Goal: Transaction & Acquisition: Purchase product/service

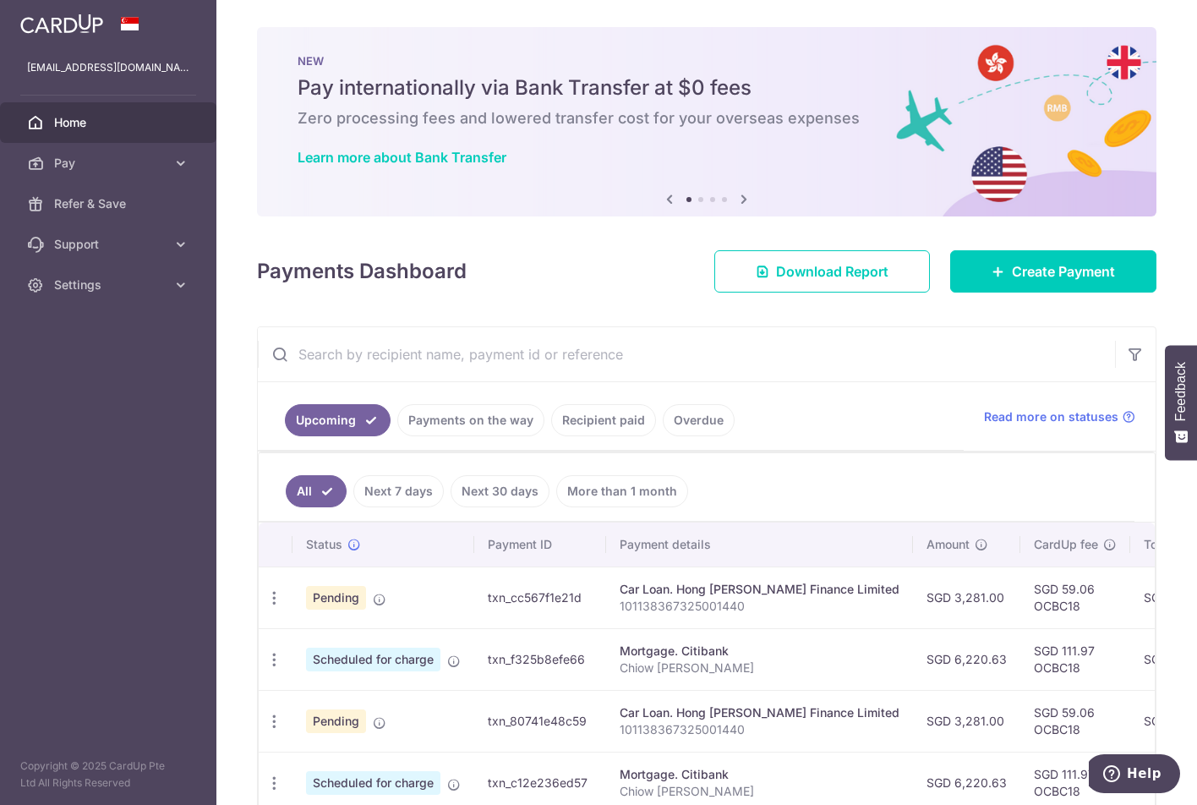
click at [68, 164] on span "Pay" at bounding box center [110, 163] width 112 height 17
click at [66, 200] on span "Payments" at bounding box center [110, 203] width 112 height 17
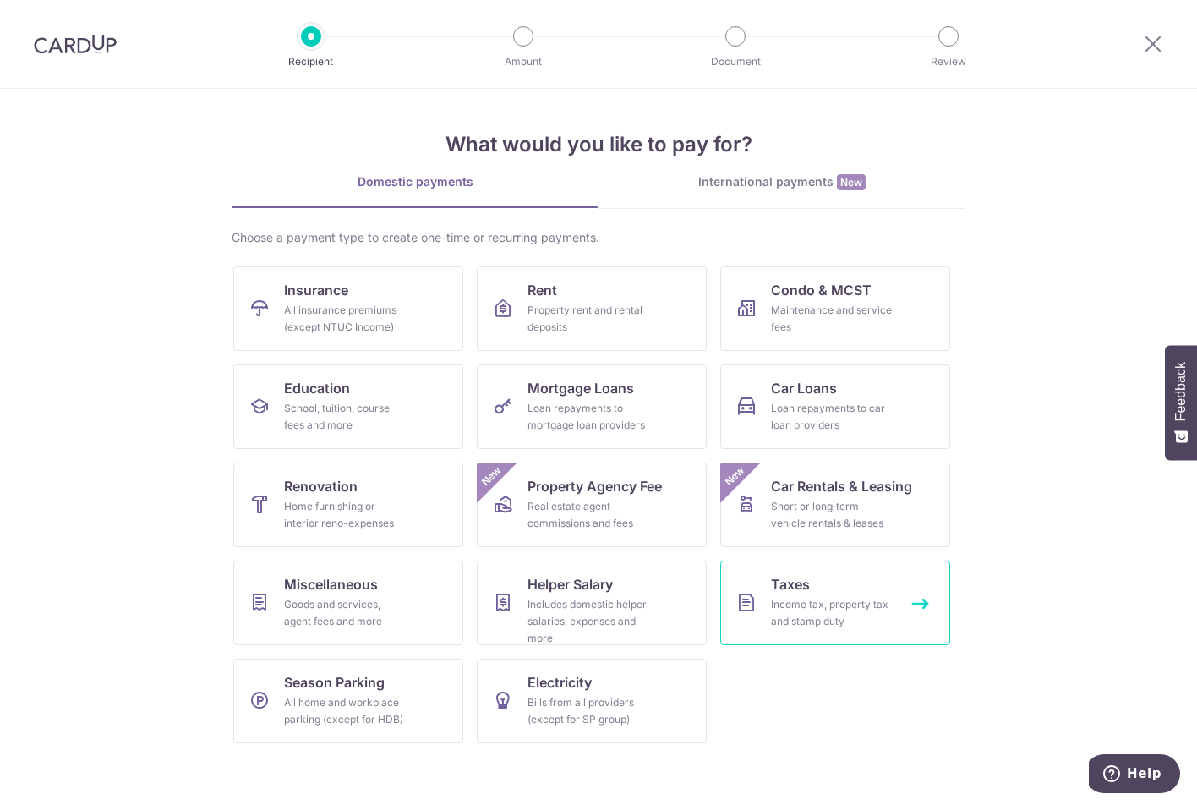
click at [856, 611] on div "Income tax, property tax and stamp duty" at bounding box center [832, 613] width 122 height 34
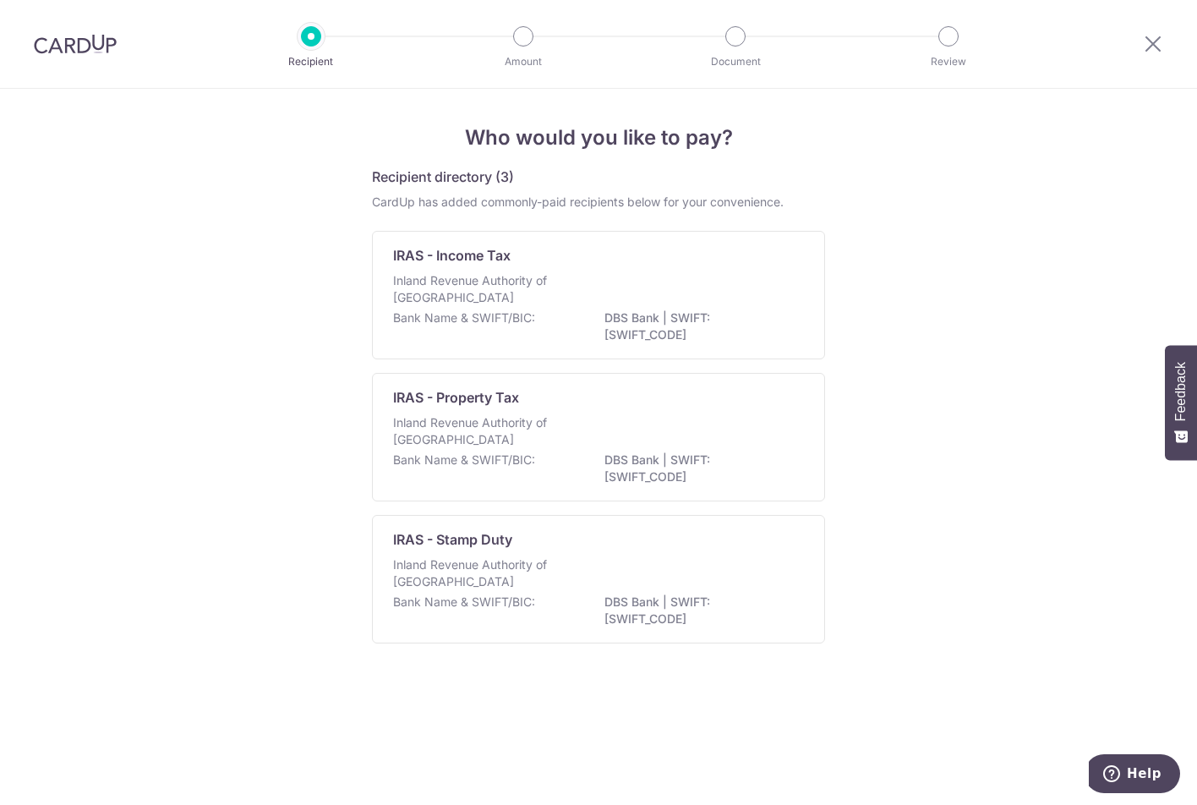
click at [451, 271] on div "IRAS - Income Tax Inland Revenue Authority of Singapore Bank Name & SWIFT/BIC: …" at bounding box center [598, 295] width 453 height 129
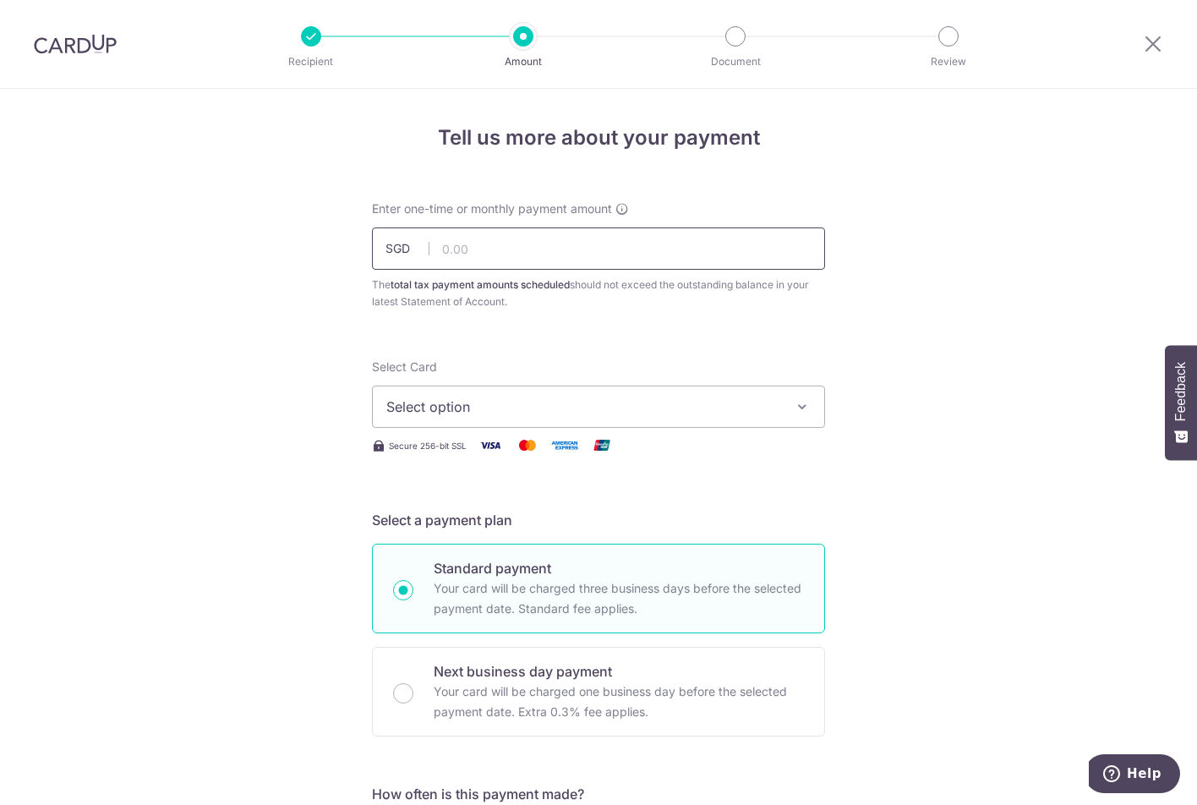
click at [464, 256] on input "text" at bounding box center [598, 248] width 453 height 42
click at [596, 255] on input "text" at bounding box center [598, 248] width 453 height 42
type input "2,484.53"
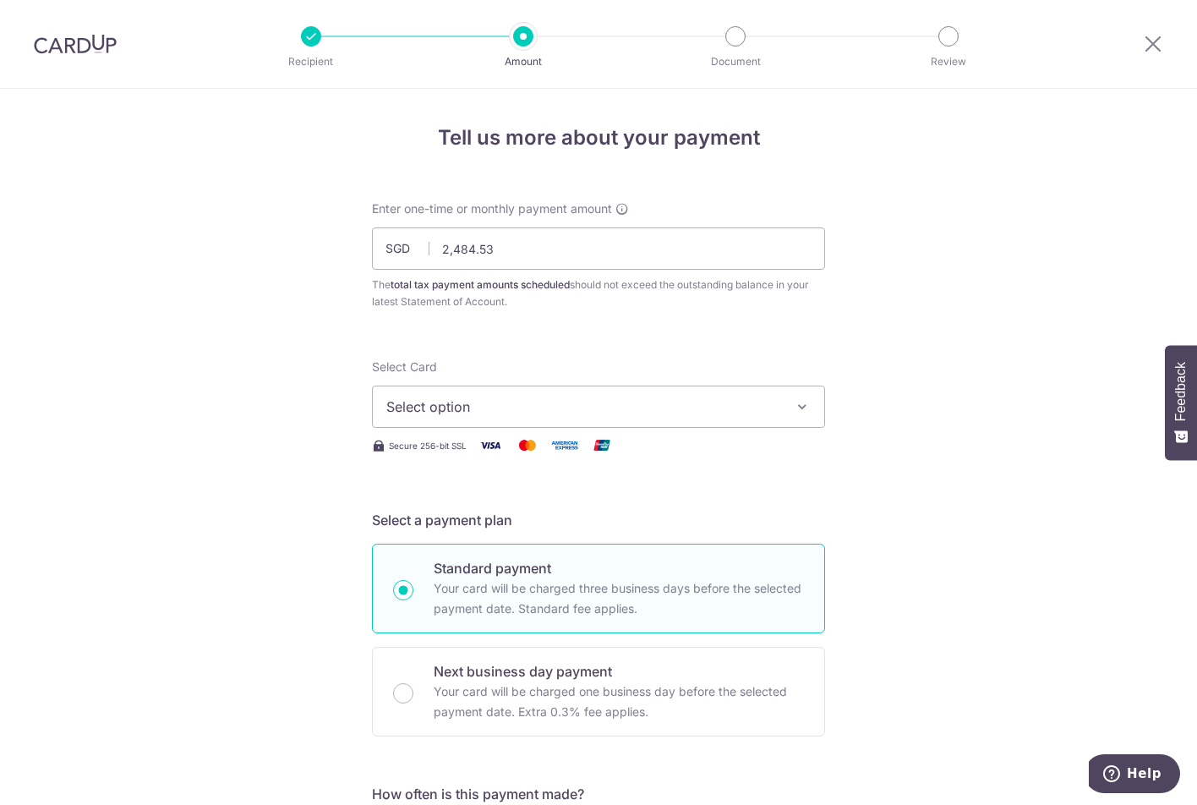
click at [737, 405] on span "Select option" at bounding box center [583, 407] width 394 height 20
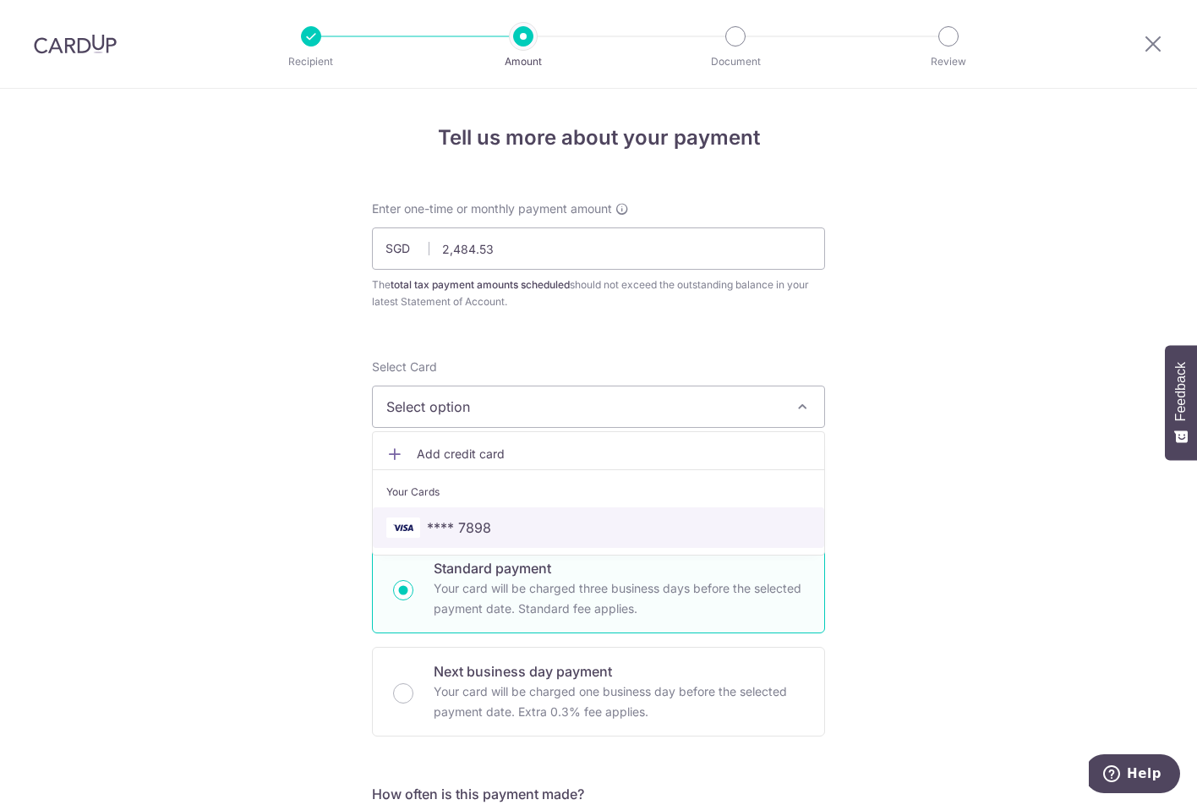
click at [628, 521] on span "**** 7898" at bounding box center [598, 528] width 425 height 20
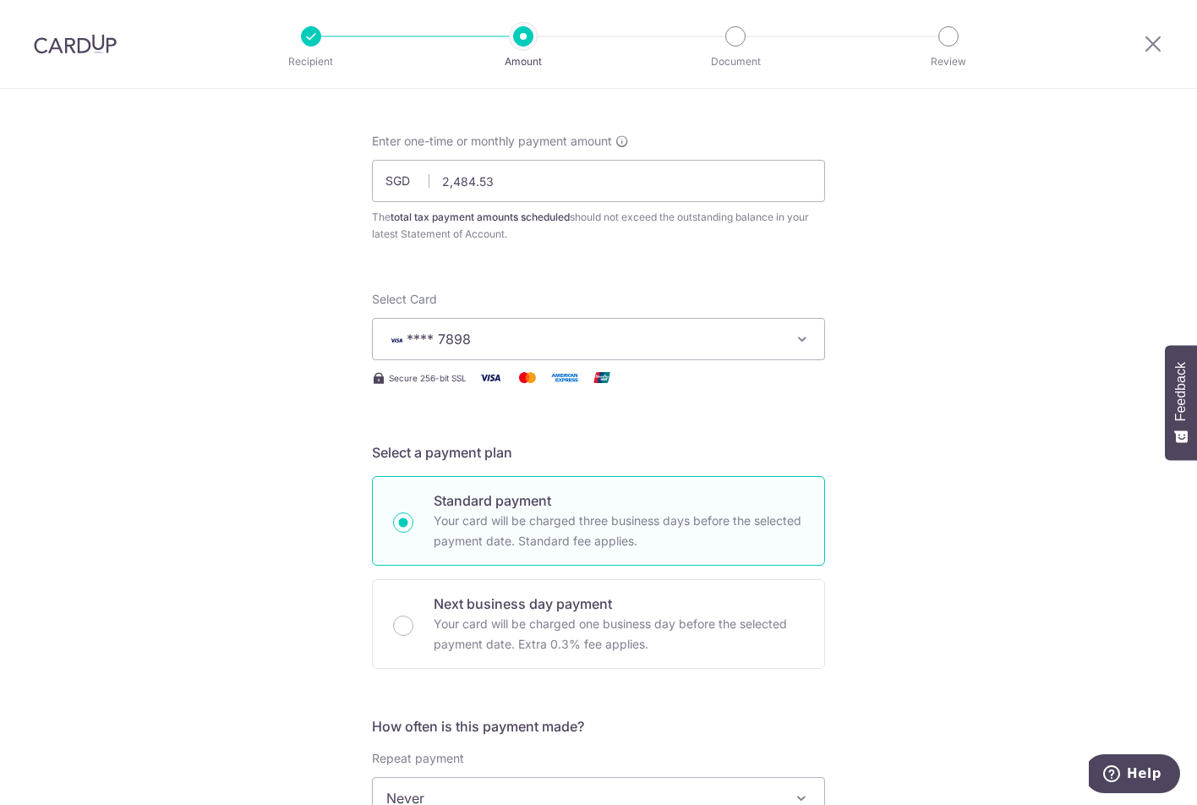
scroll to position [169, 0]
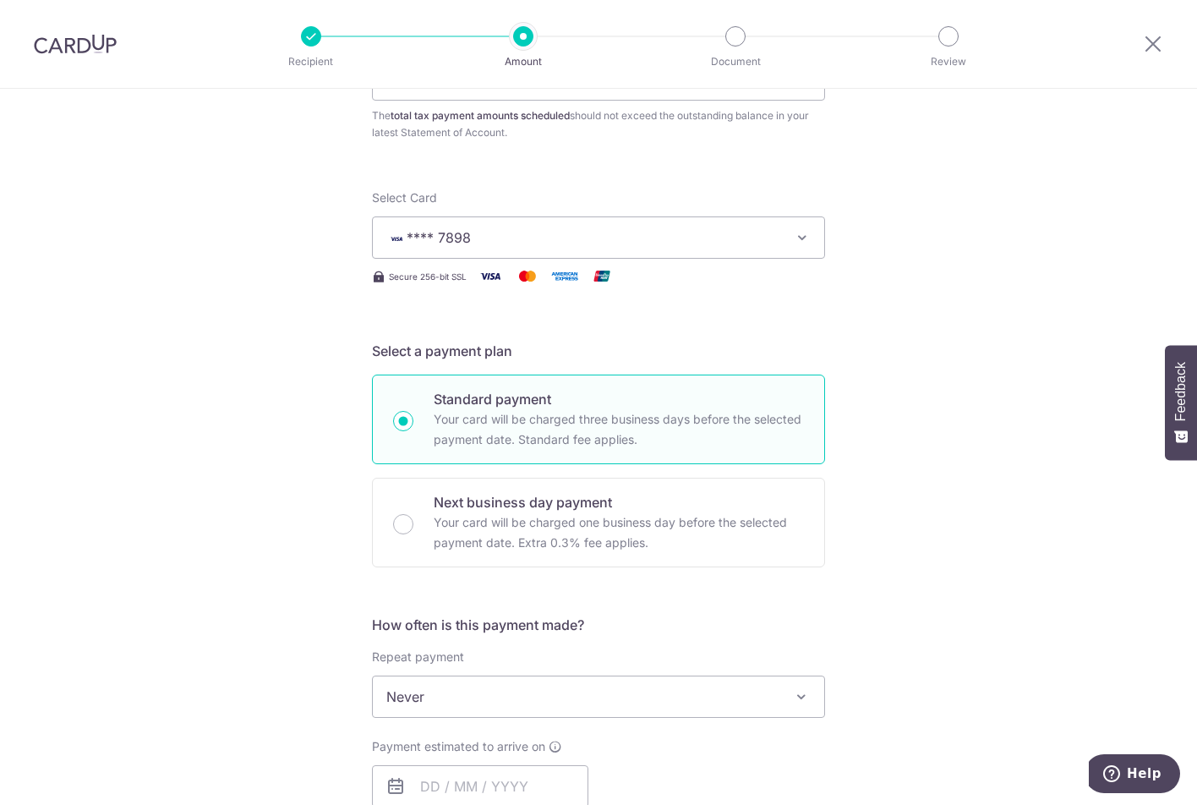
click at [152, 430] on div "Tell us more about your payment Enter one-time or monthly payment amount SGD 2,…" at bounding box center [598, 705] width 1197 height 1570
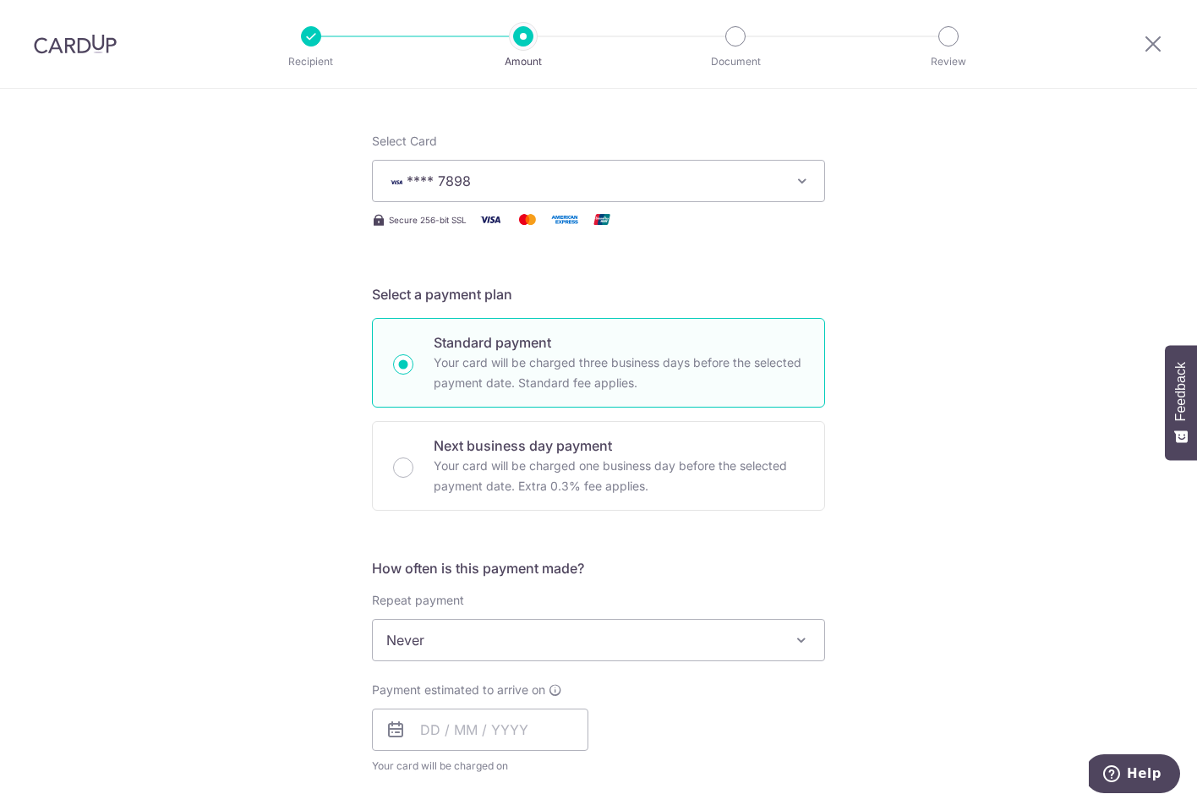
scroll to position [338, 0]
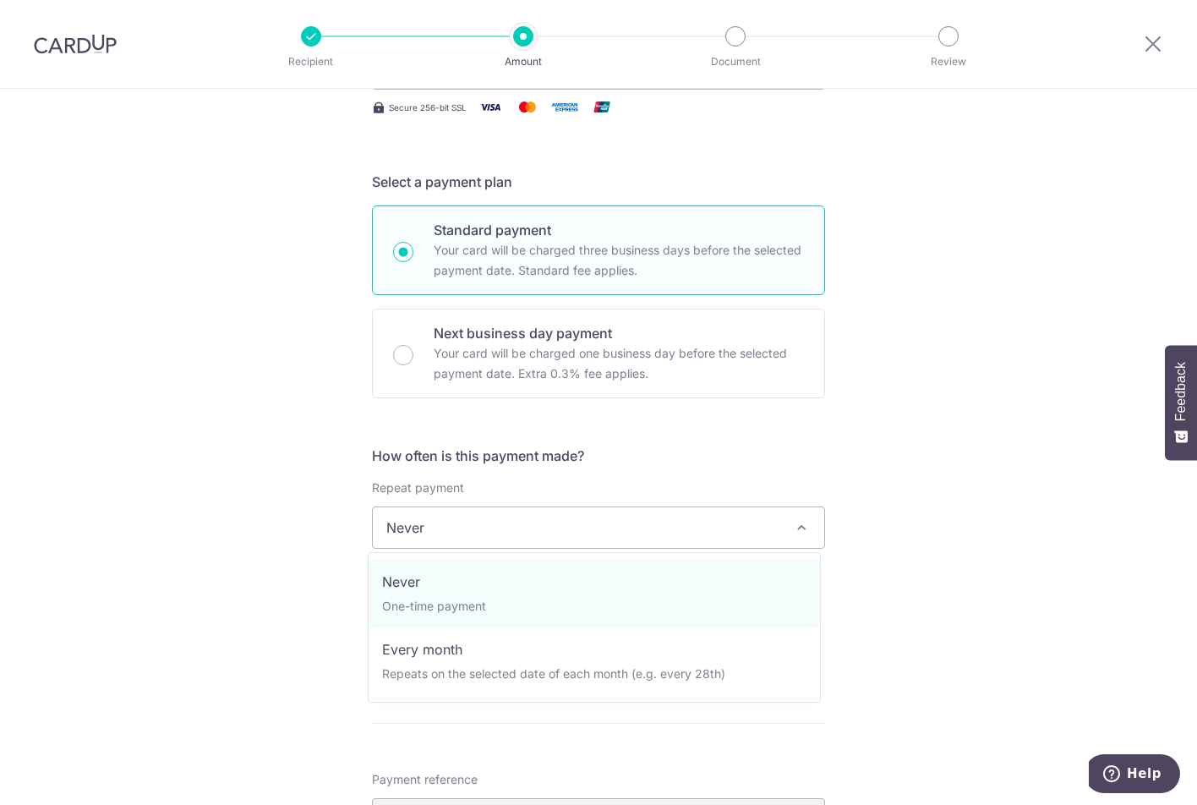
click at [667, 513] on span "Never" at bounding box center [599, 527] width 452 height 41
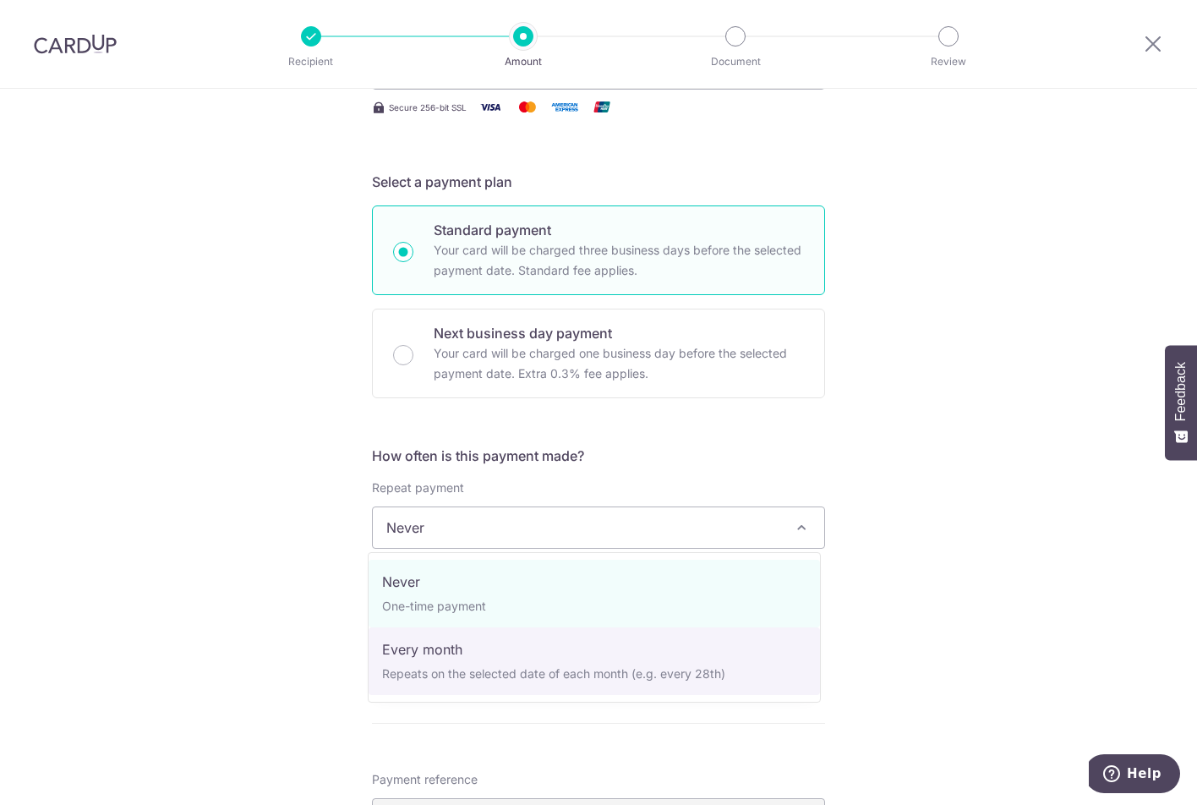
select select "3"
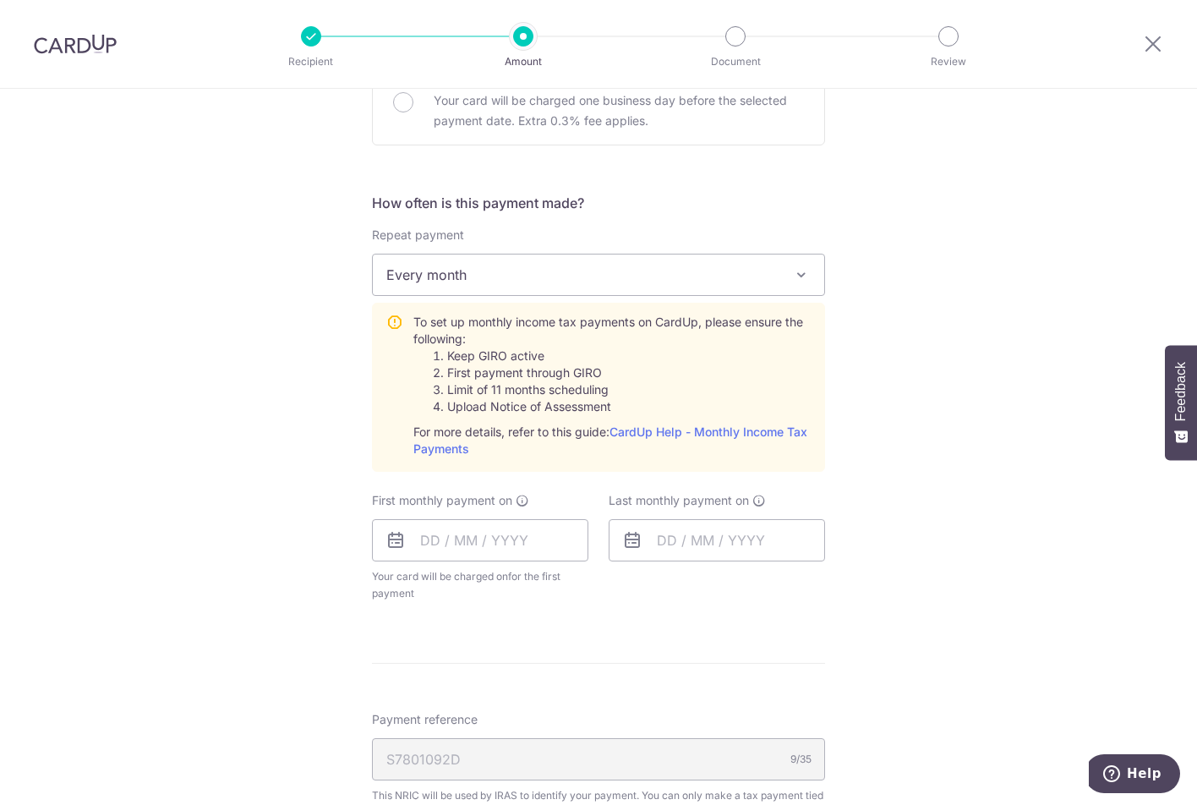
scroll to position [592, 0]
click at [503, 537] on input "text" at bounding box center [480, 539] width 216 height 42
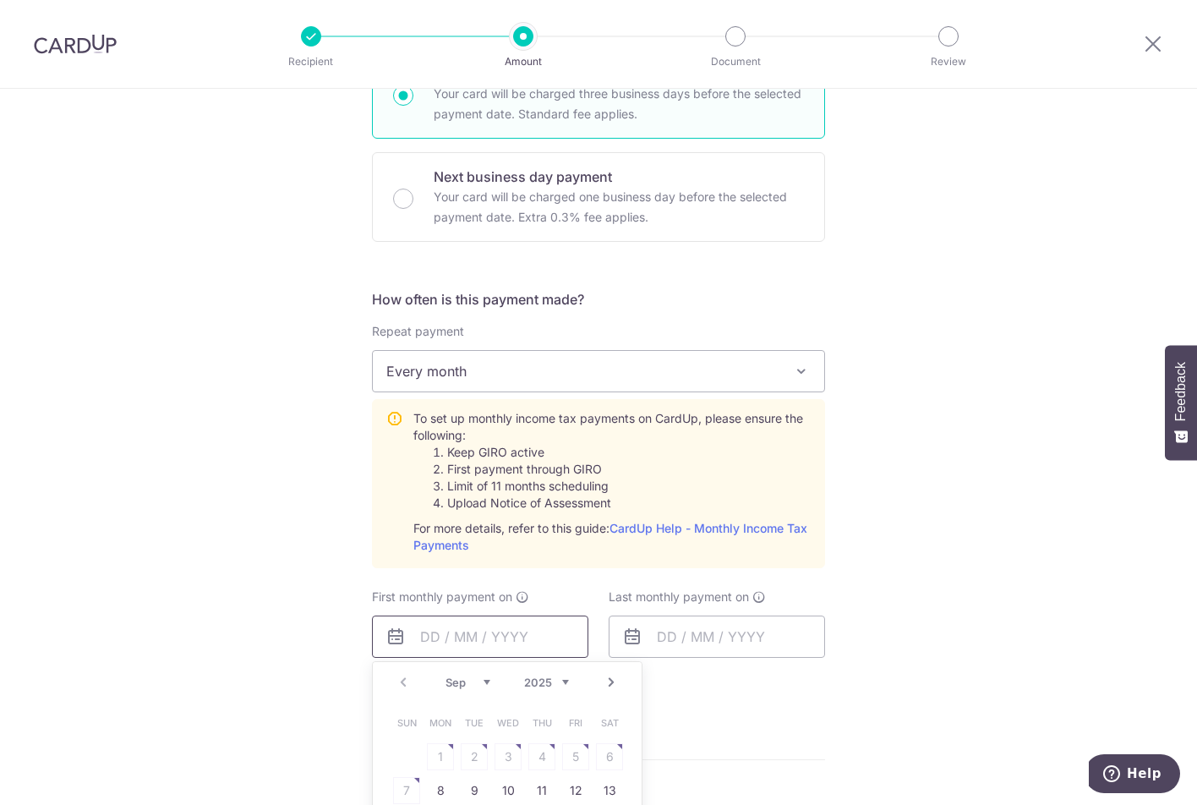
scroll to position [254, 0]
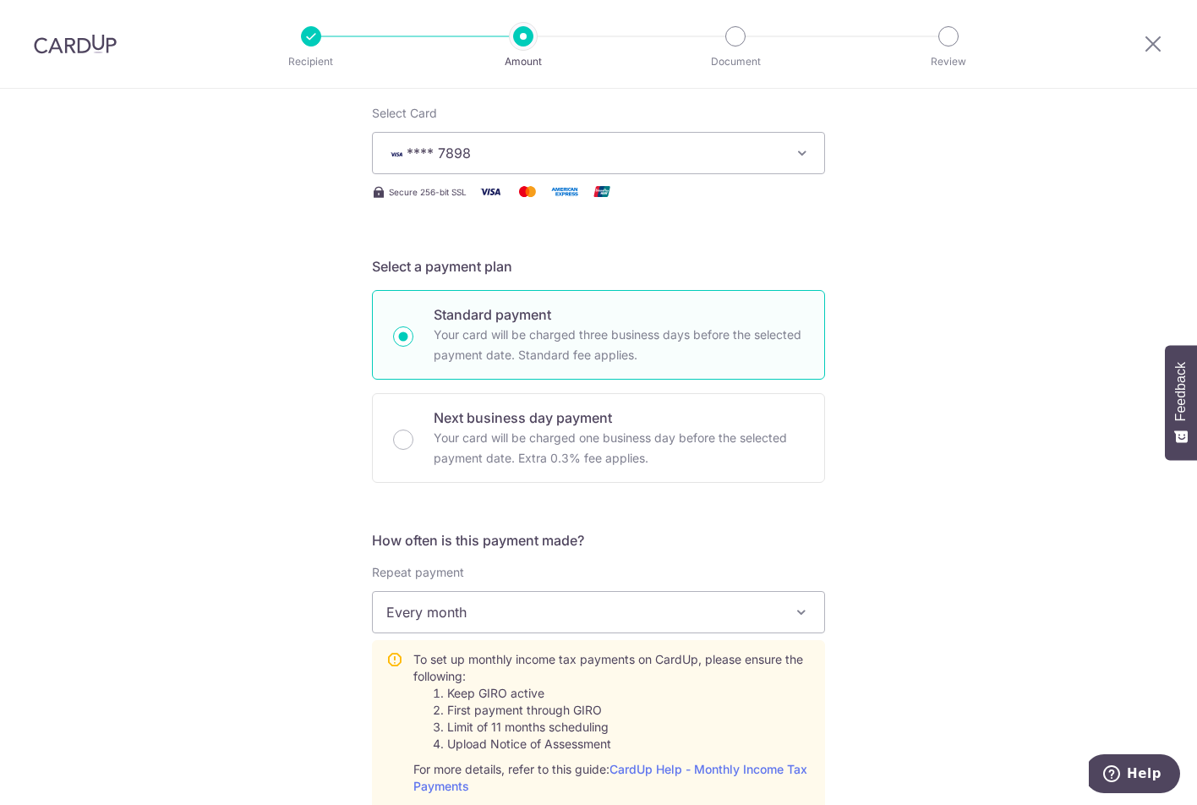
click at [485, 432] on p "Your card will be charged one business day before the selected payment date. Ex…" at bounding box center [619, 448] width 370 height 41
click at [414, 432] on input "Next business day payment Your card will be charged one business day before the…" at bounding box center [403, 440] width 20 height 20
radio input "false"
radio input "true"
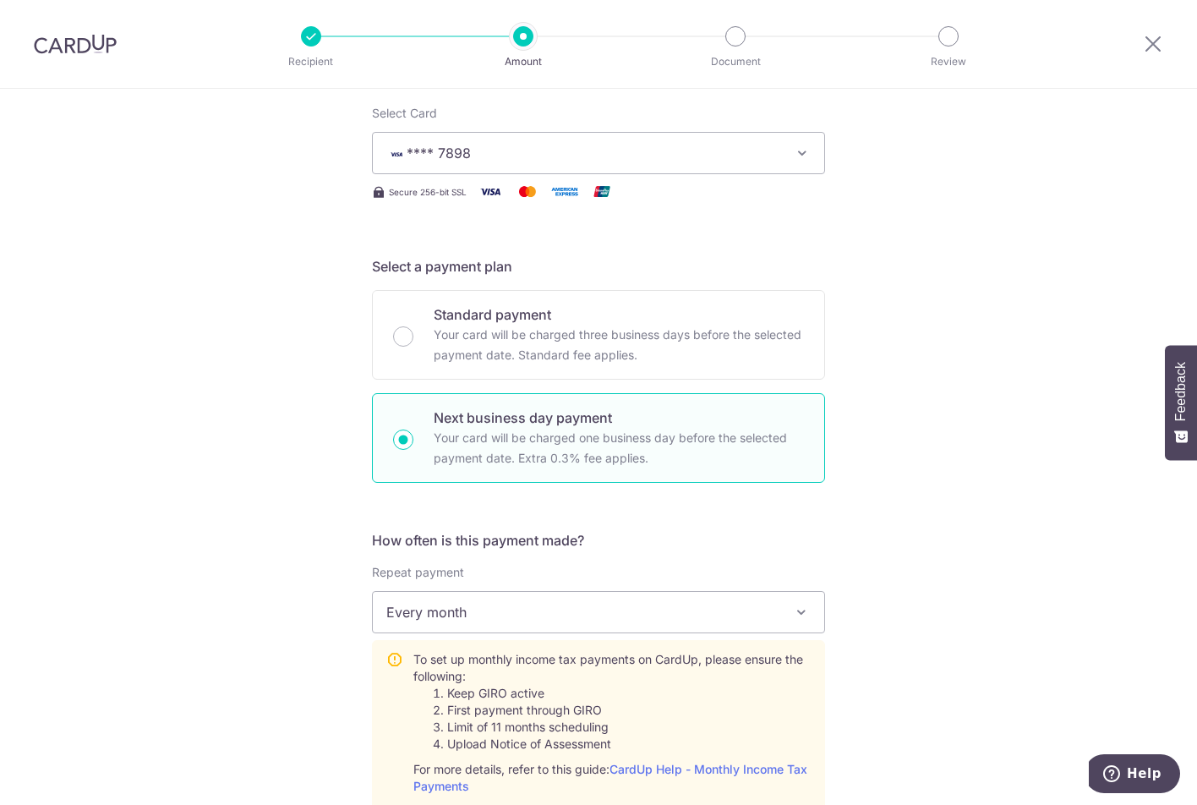
scroll to position [338, 0]
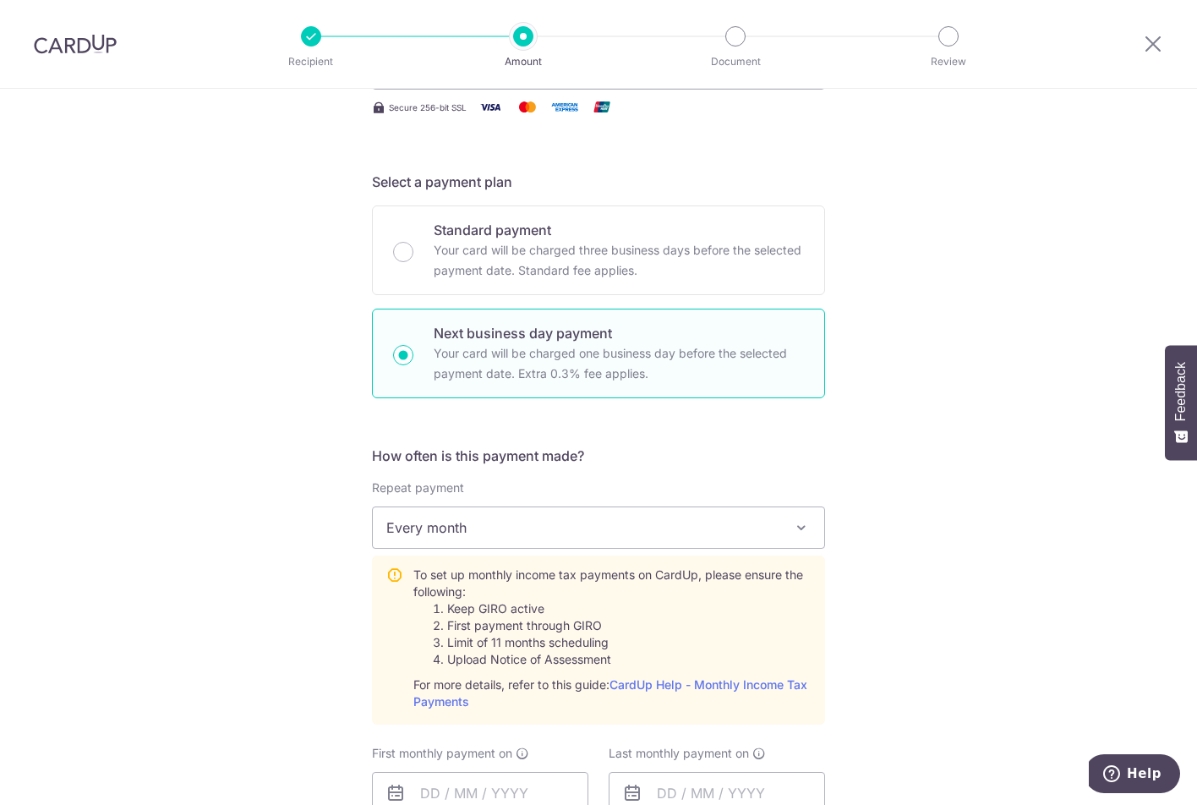
click at [408, 239] on div "Standard payment Your card will be charged three business days before the selec…" at bounding box center [598, 250] width 453 height 90
radio input "true"
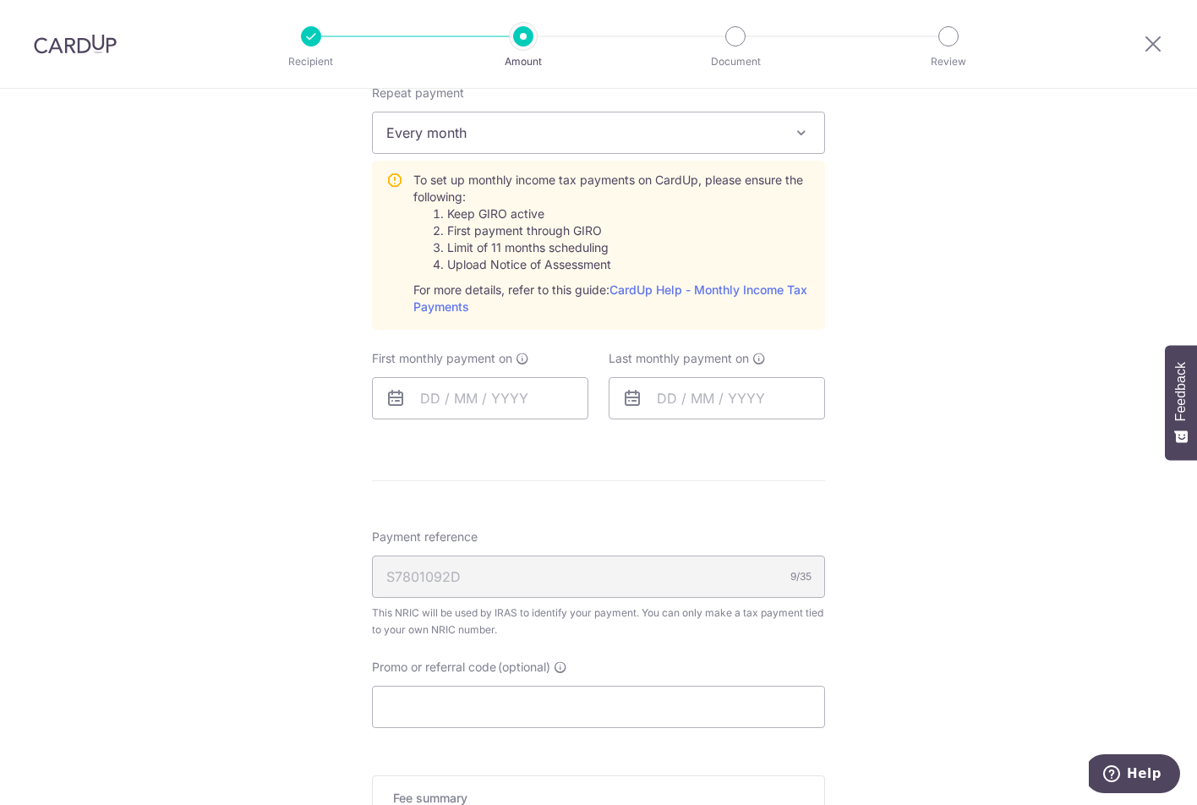
scroll to position [846, 0]
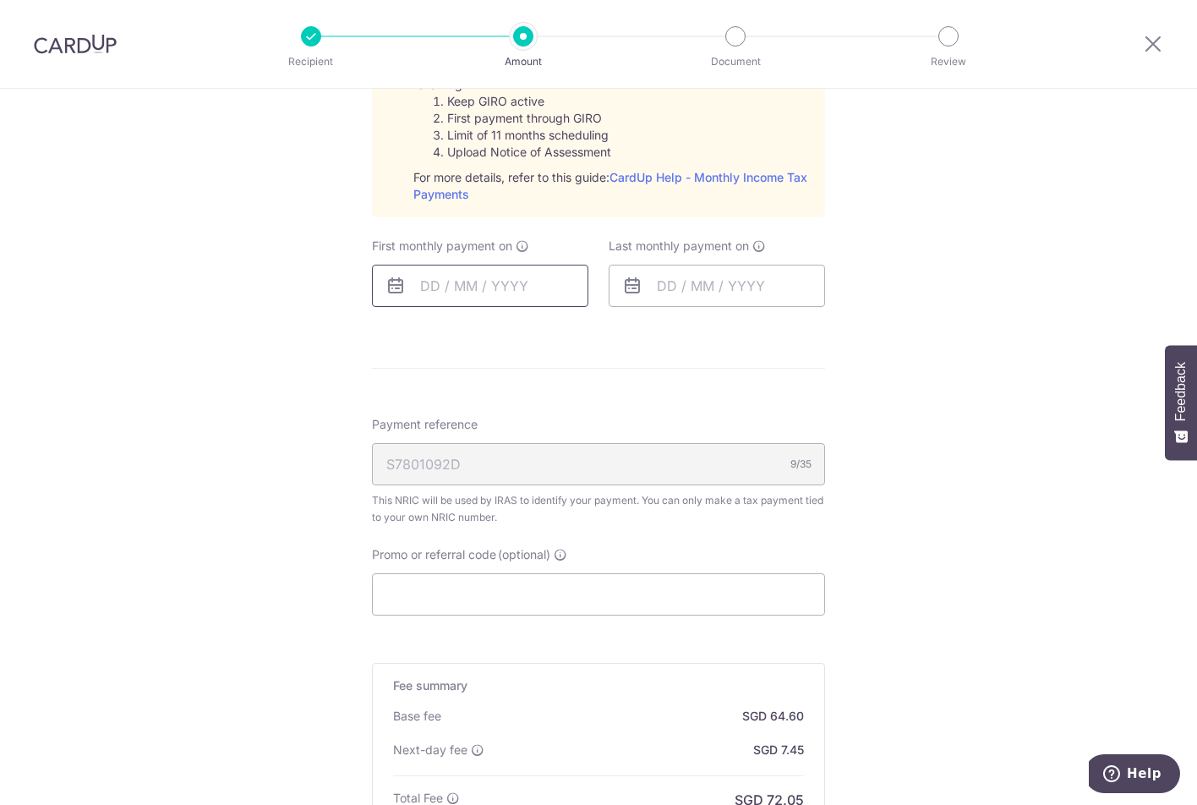
click at [518, 275] on input "text" at bounding box center [480, 286] width 216 height 42
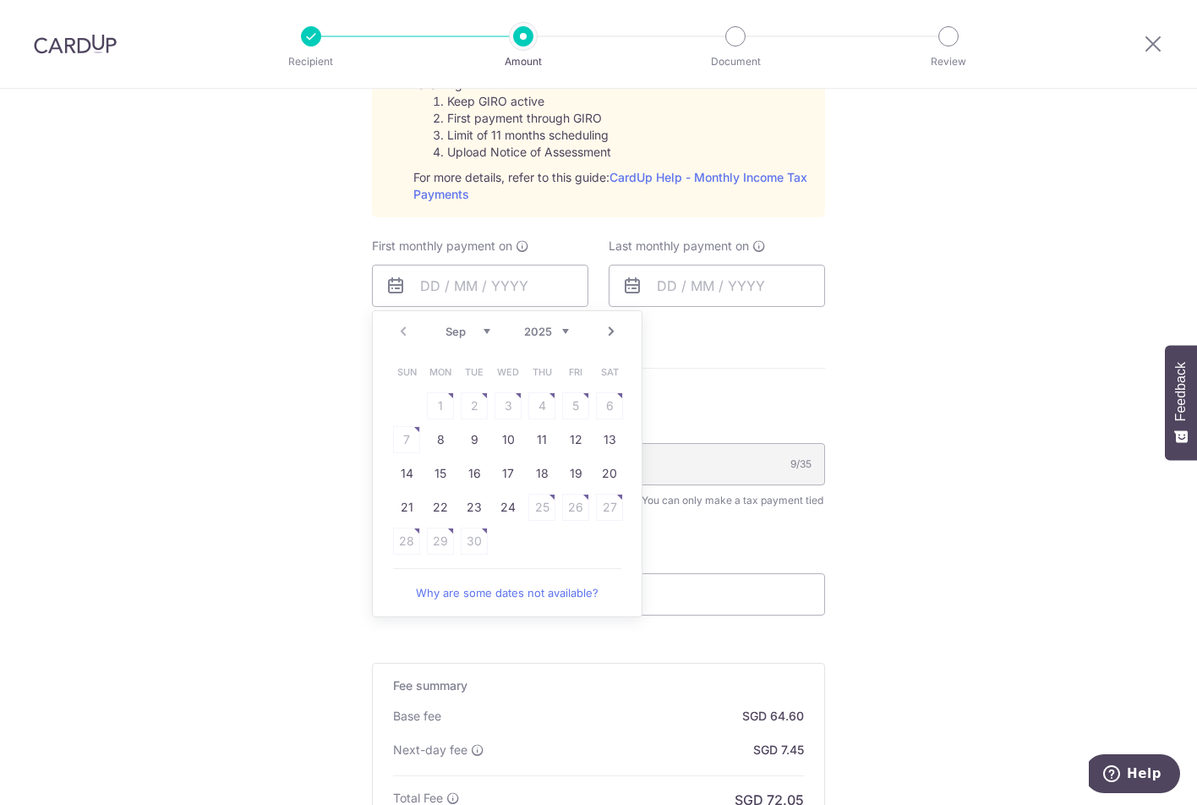
click at [601, 329] on link "Next" at bounding box center [611, 331] width 20 height 20
click at [557, 591] on link "Why are some dates not available?" at bounding box center [507, 593] width 228 height 34
click at [468, 589] on link "Why are some dates not available?" at bounding box center [507, 593] width 228 height 34
click at [397, 332] on link "Prev" at bounding box center [403, 331] width 20 height 20
click at [601, 332] on link "Next" at bounding box center [611, 331] width 20 height 20
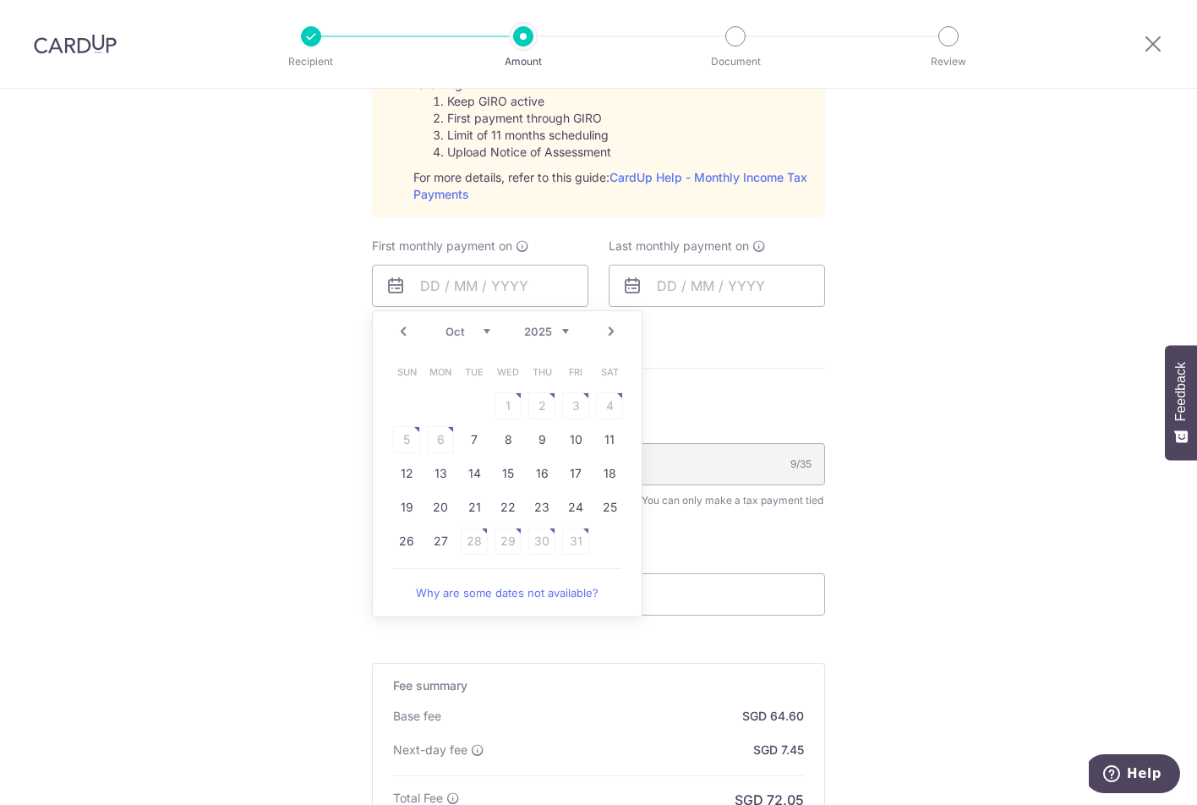
click at [396, 327] on link "Prev" at bounding box center [403, 331] width 20 height 20
click at [507, 510] on link "24" at bounding box center [508, 507] width 27 height 27
type input "[DATE]"
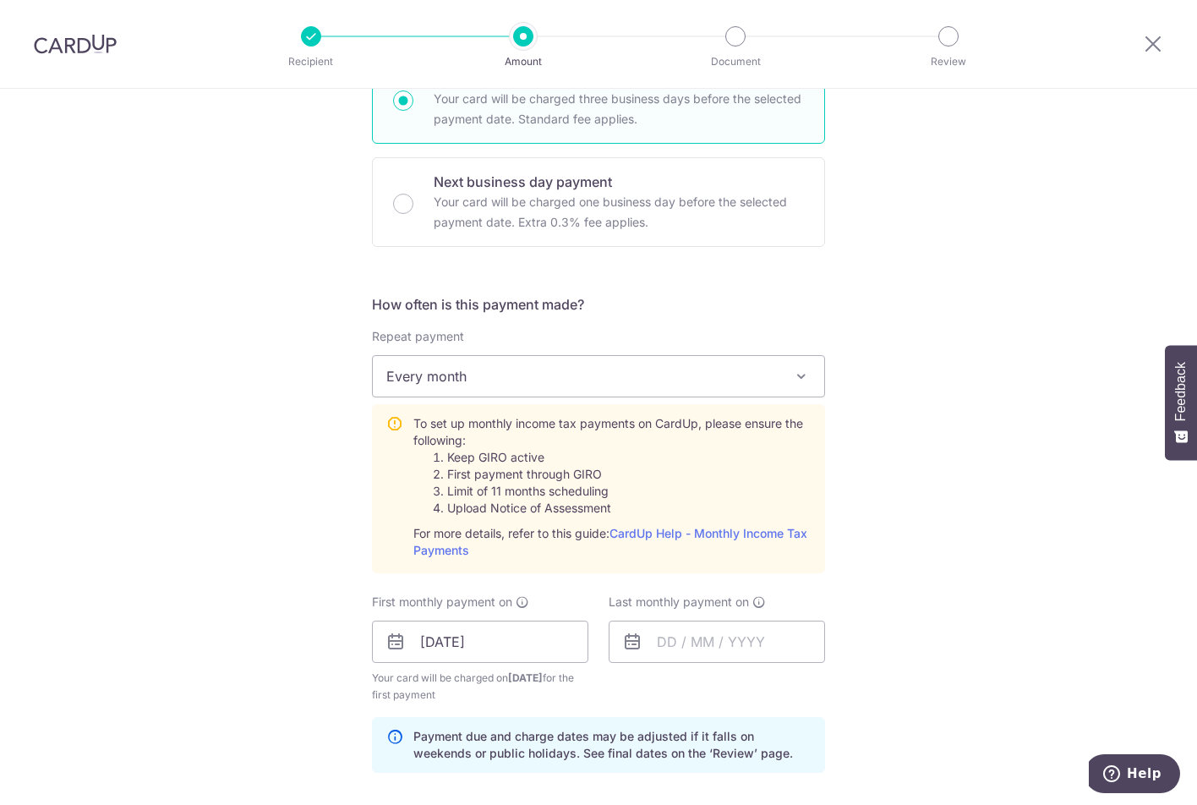
scroll to position [592, 0]
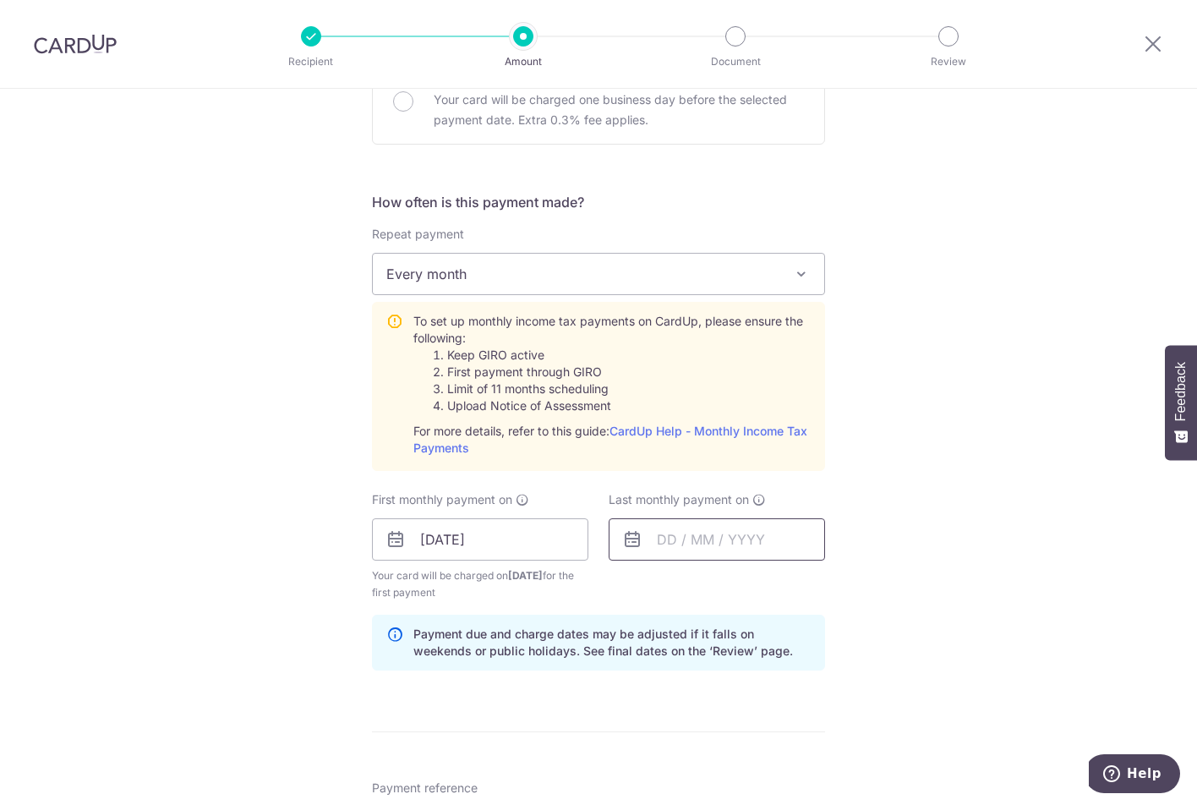
click at [672, 539] on input "text" at bounding box center [717, 539] width 216 height 42
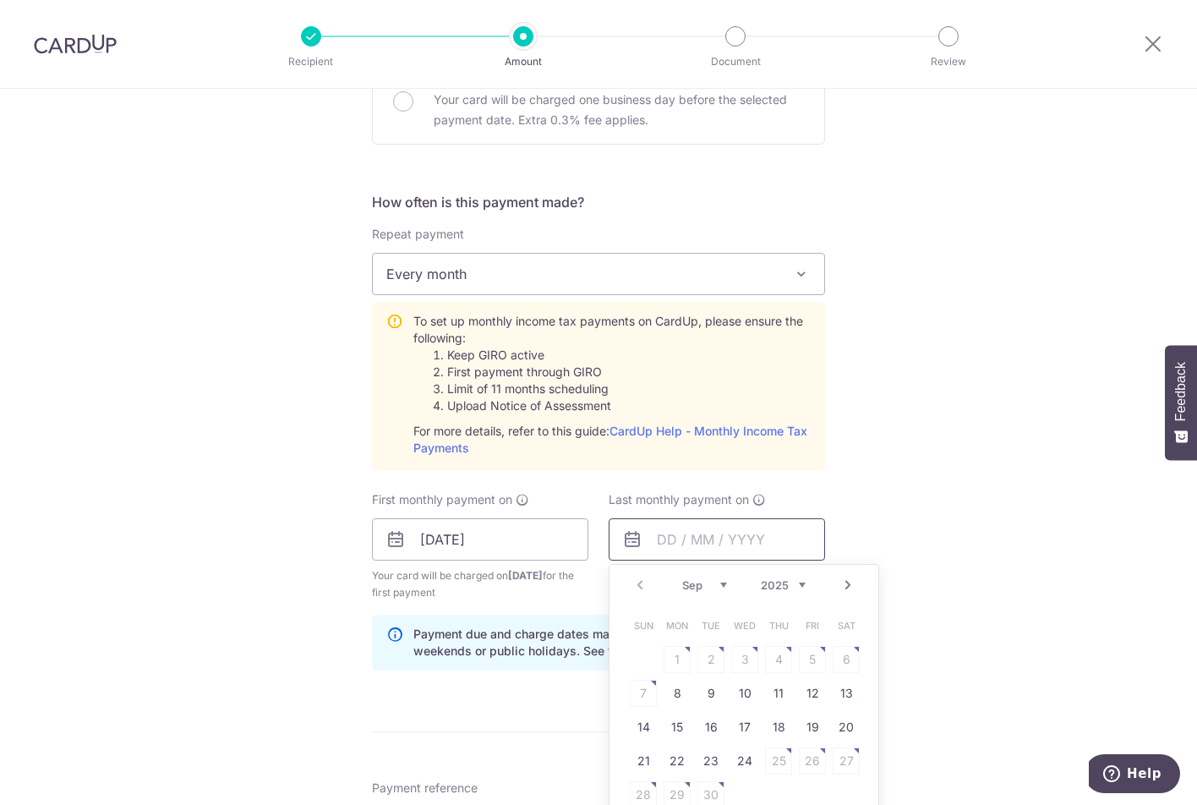
scroll to position [677, 0]
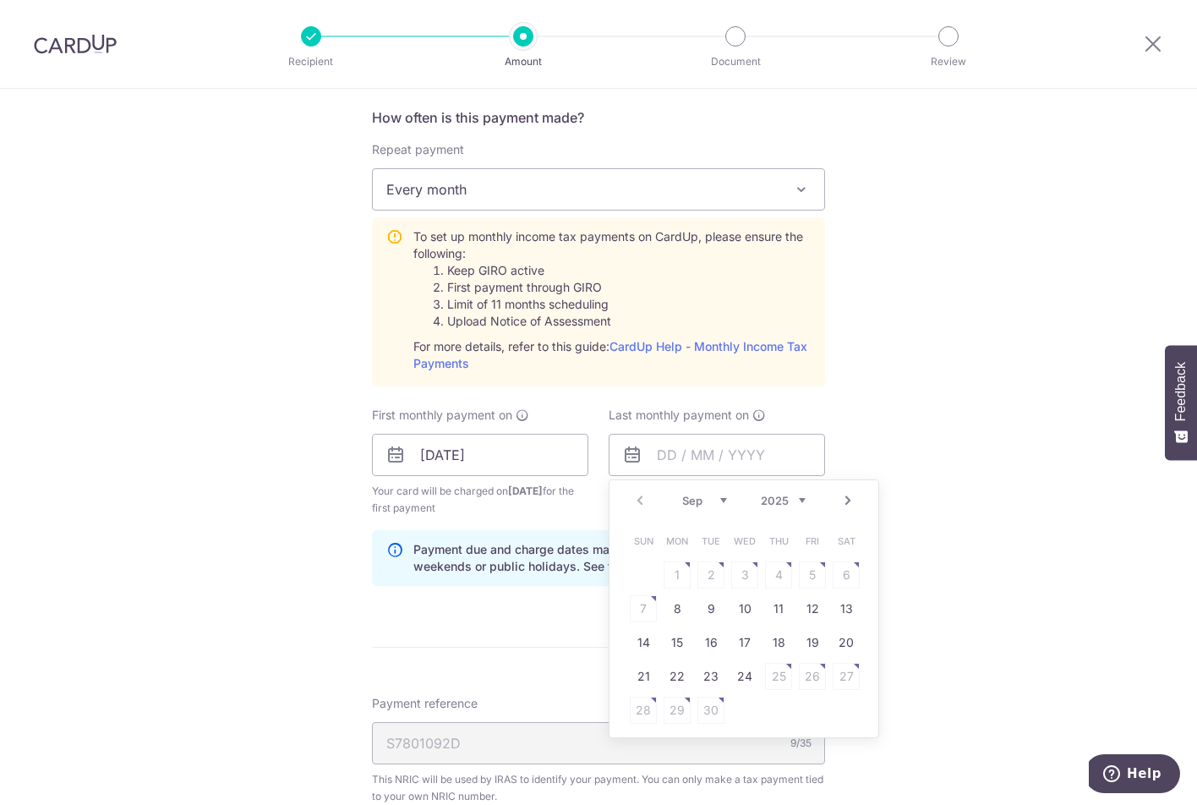
click at [843, 497] on link "Next" at bounding box center [848, 500] width 20 height 20
click at [777, 676] on link "25" at bounding box center [778, 676] width 27 height 27
type input "25/12/2025"
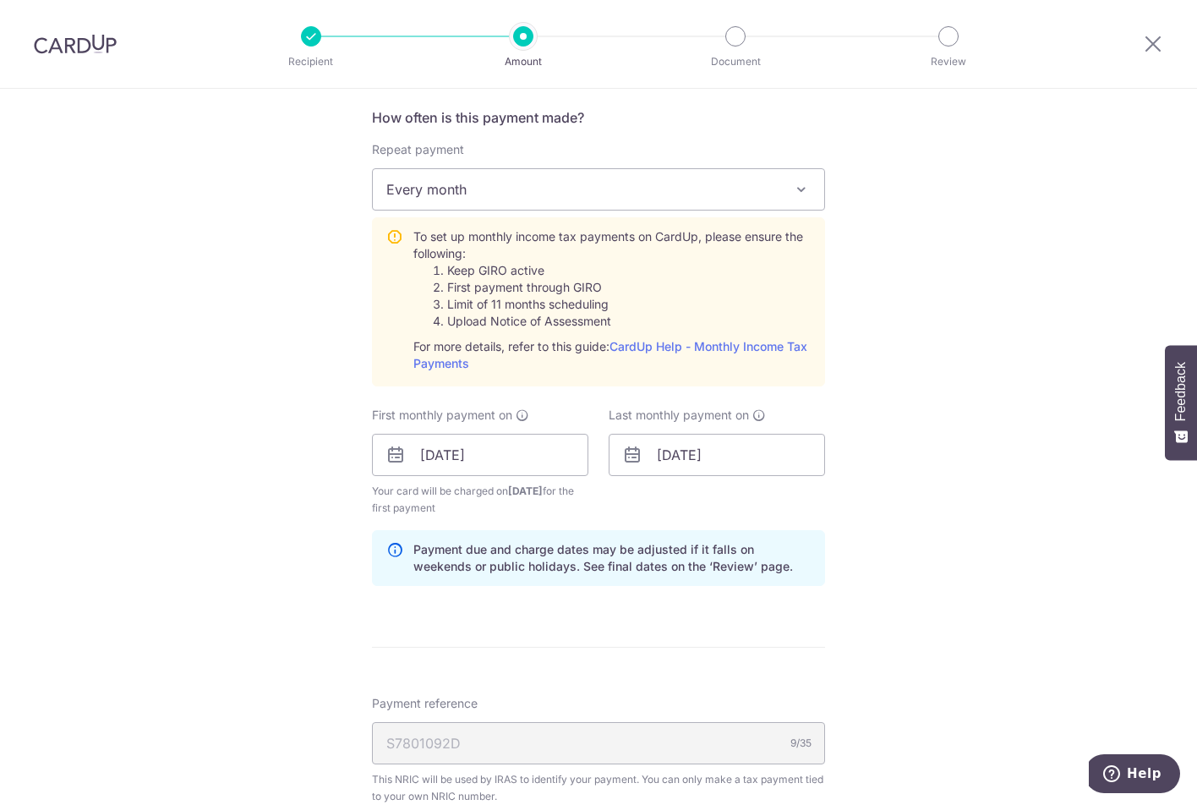
click at [978, 468] on div "Tell us more about your payment Enter one-time or monthly payment amount SGD 2,…" at bounding box center [598, 361] width 1197 height 1898
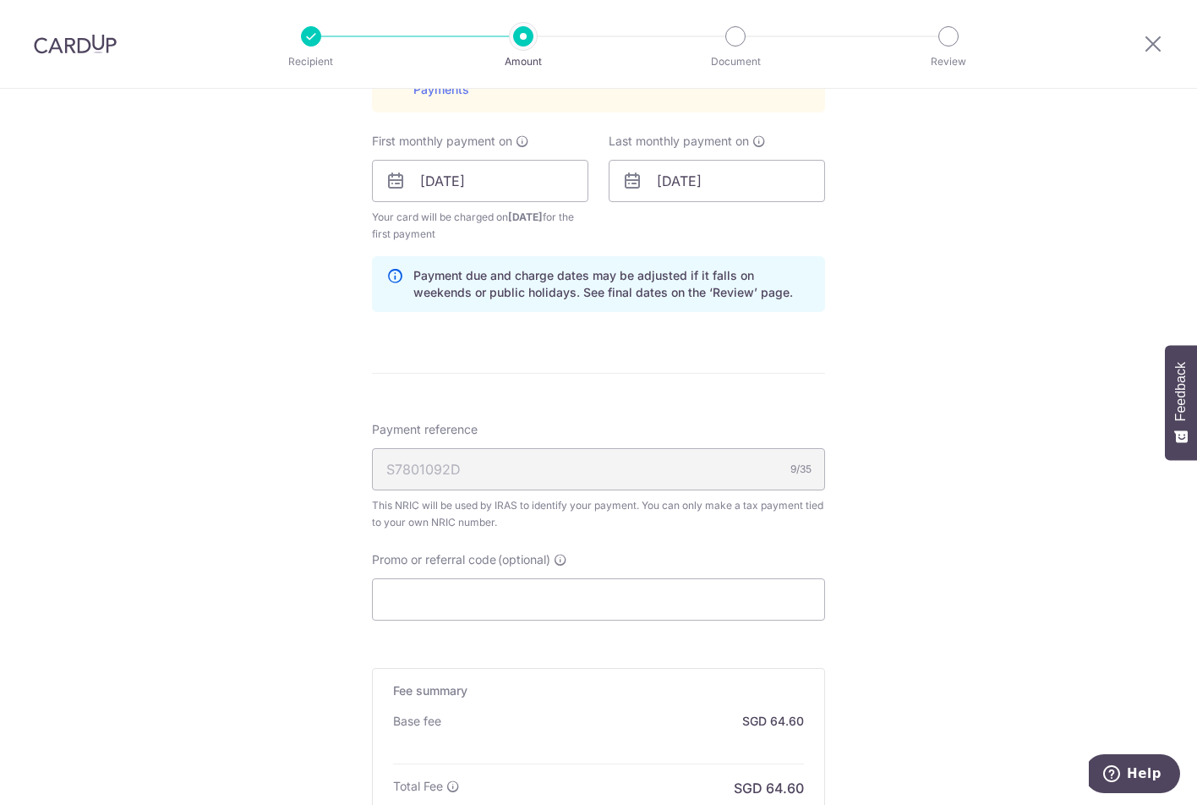
scroll to position [1099, 0]
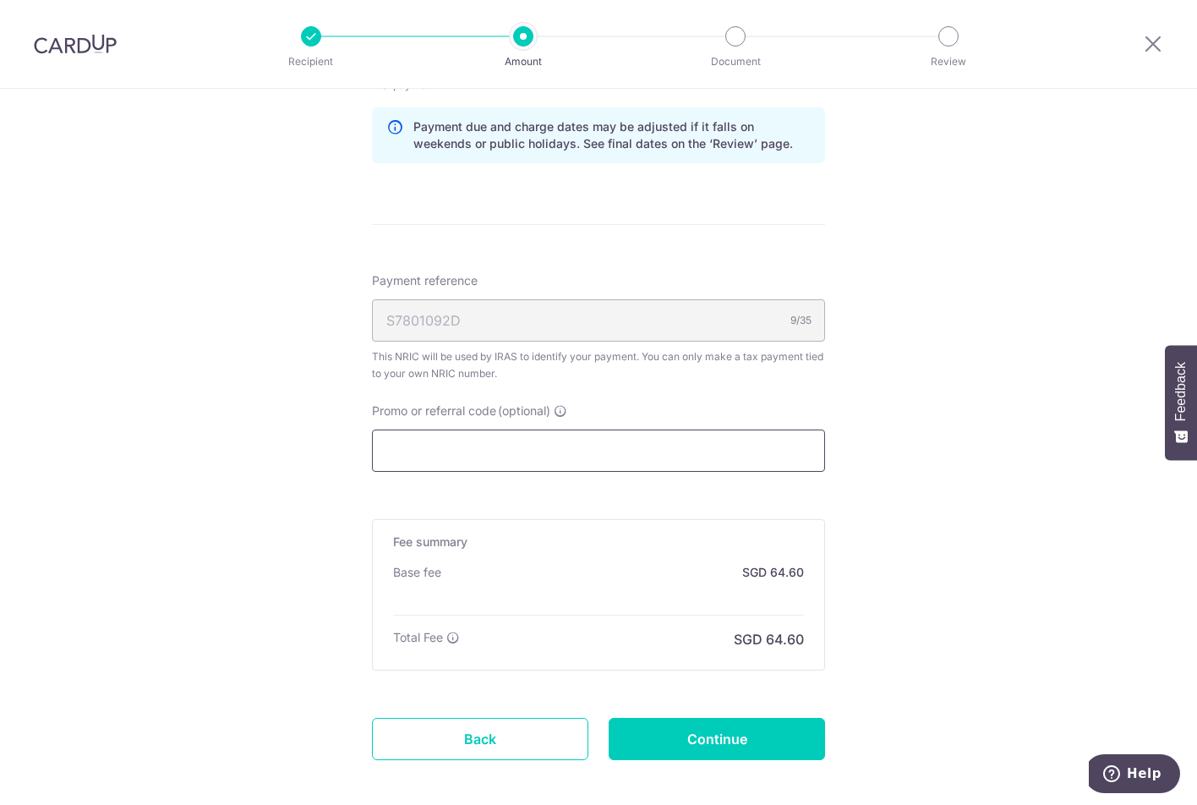
click at [480, 453] on input "Promo or referral code (optional)" at bounding box center [598, 451] width 453 height 42
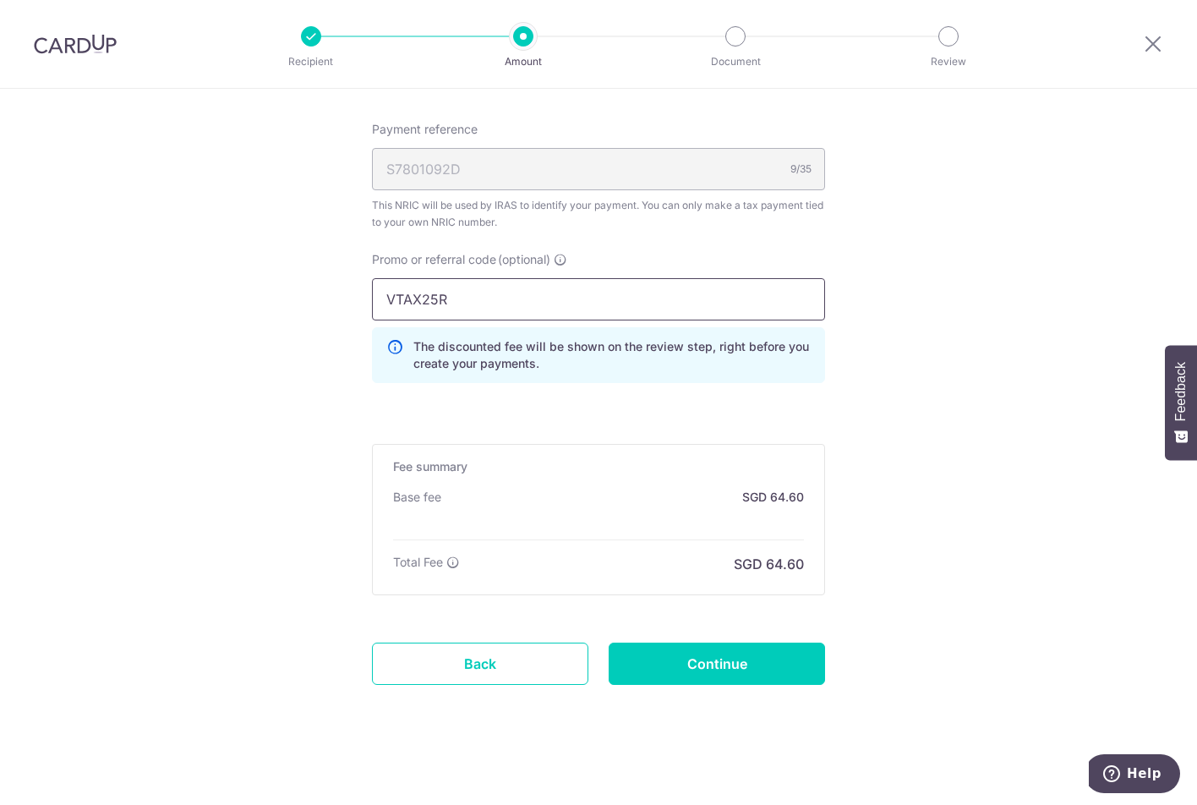
scroll to position [1258, 0]
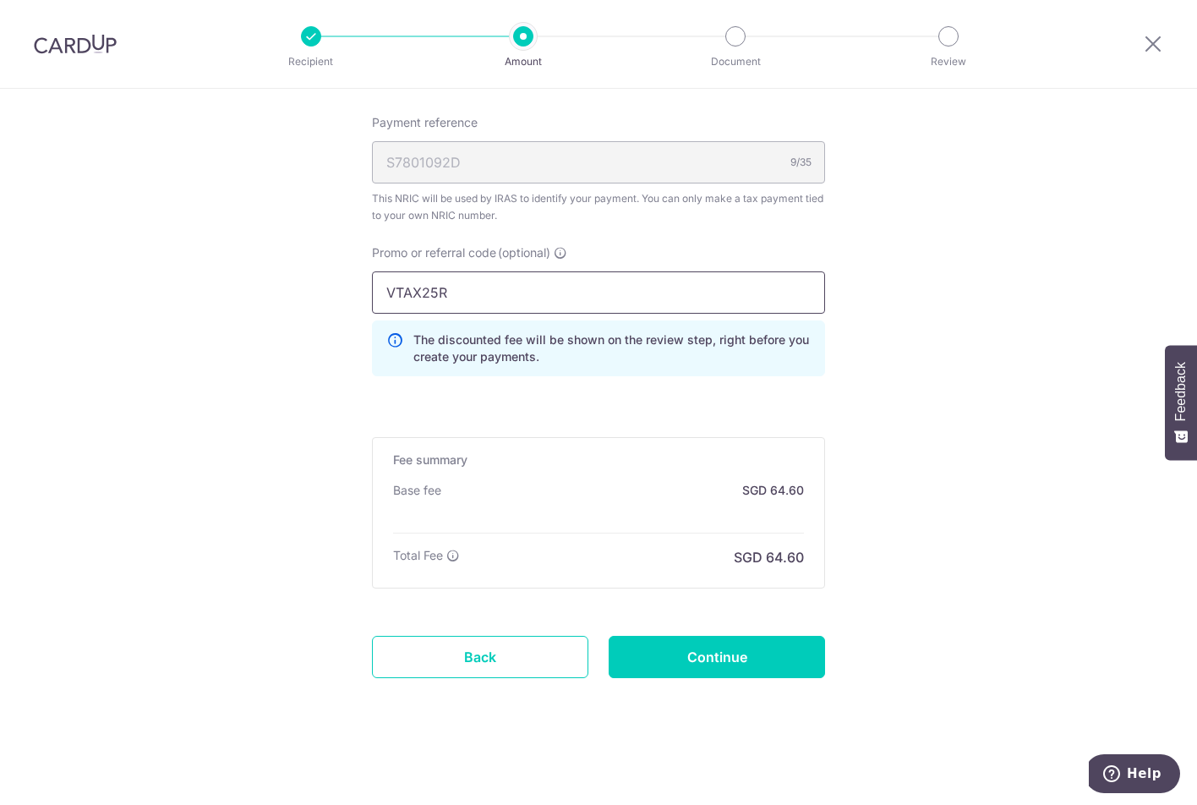
type input "VTAX25R"
click at [747, 659] on input "Continue" at bounding box center [717, 657] width 216 height 42
type input "Create Schedule"
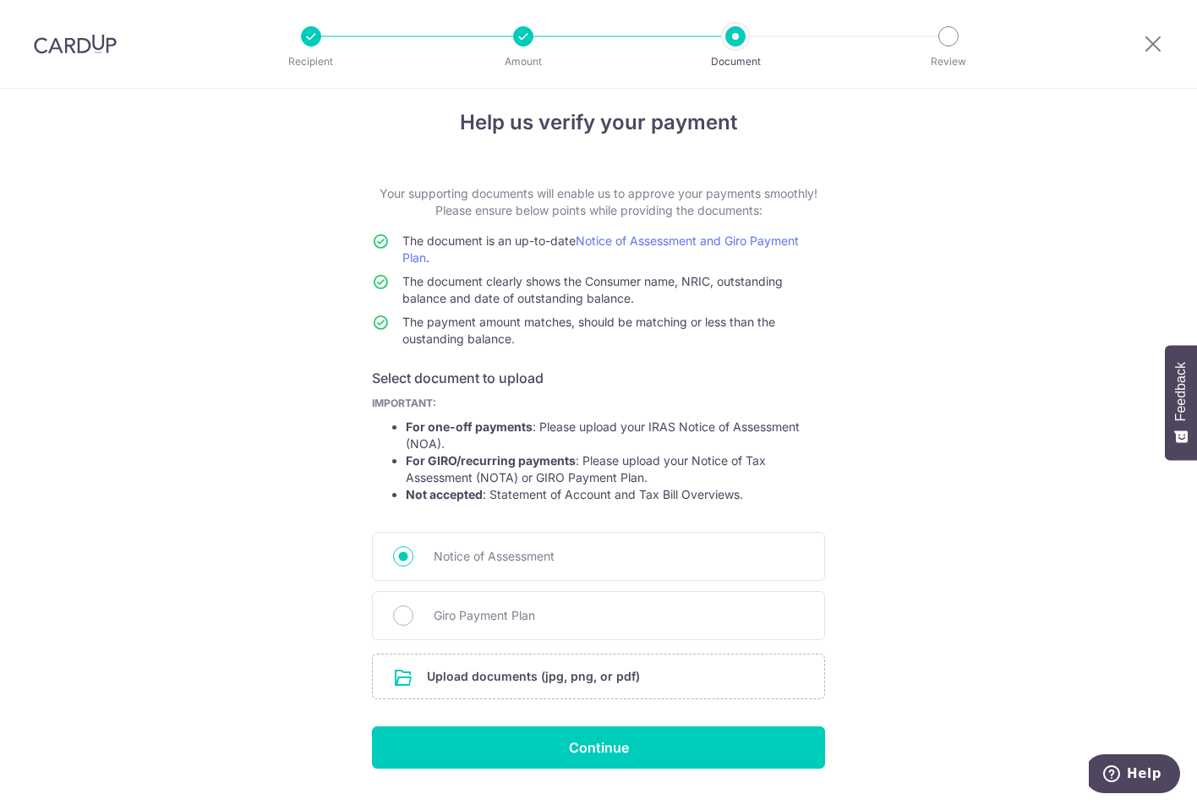
scroll to position [58, 0]
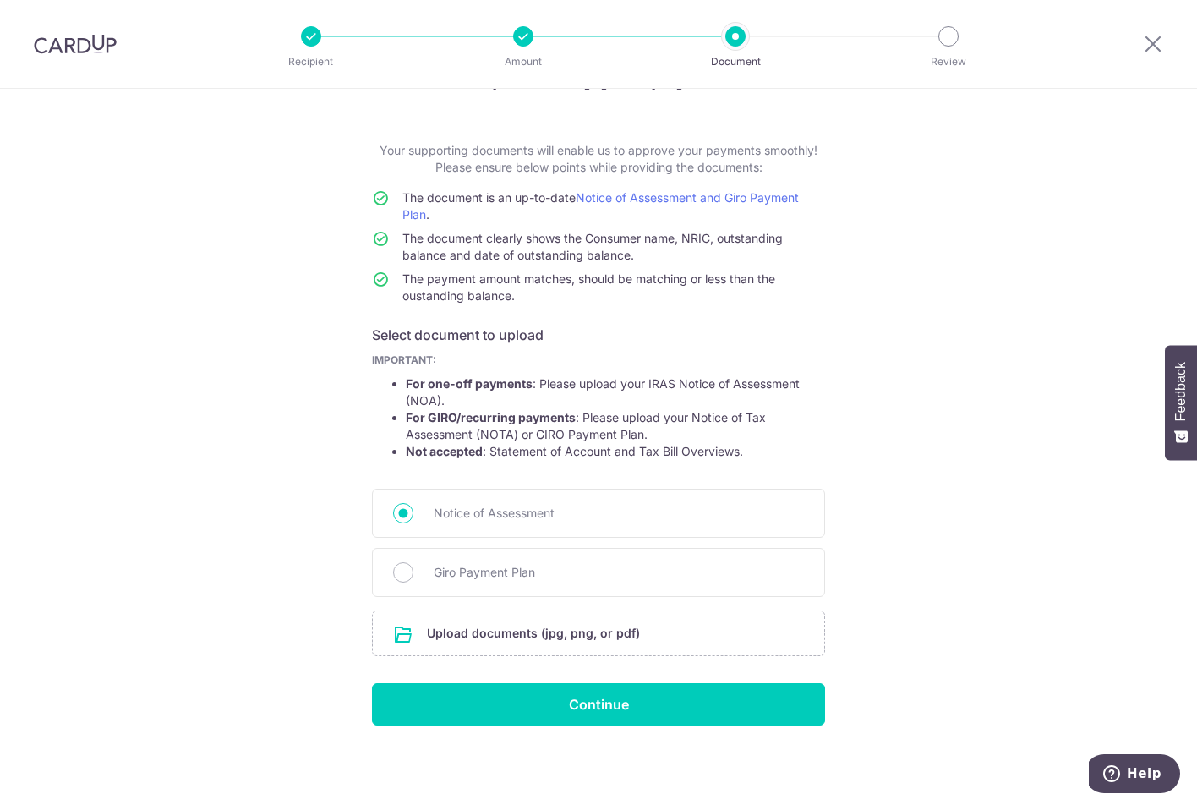
click at [554, 640] on input "file" at bounding box center [599, 633] width 452 height 44
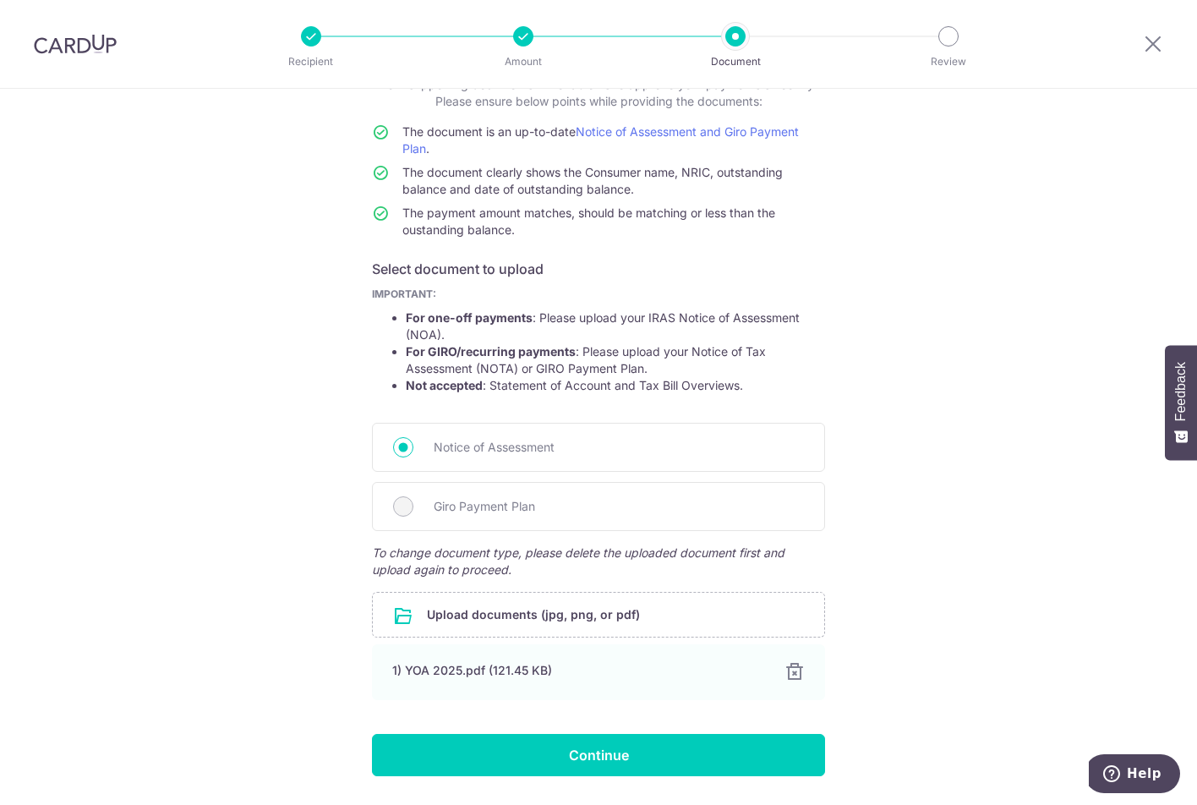
scroll to position [175, 0]
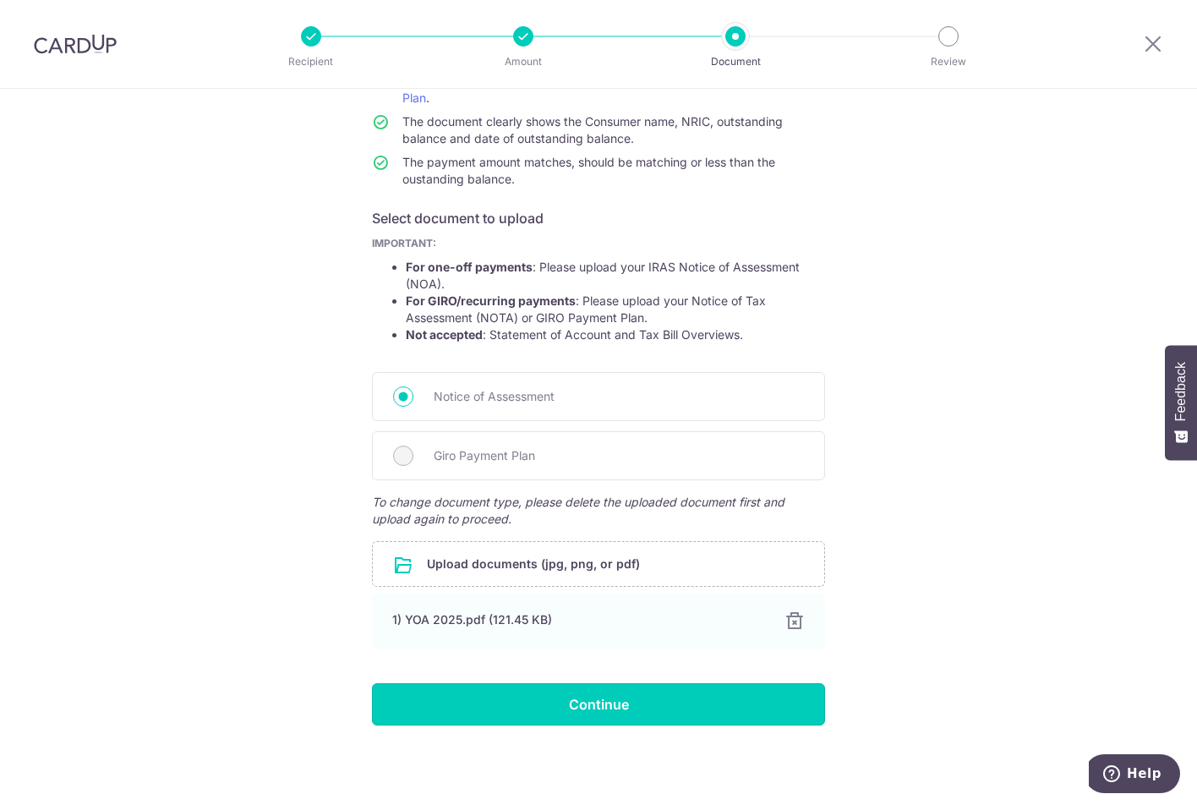
click at [651, 705] on input "Continue" at bounding box center [598, 704] width 453 height 42
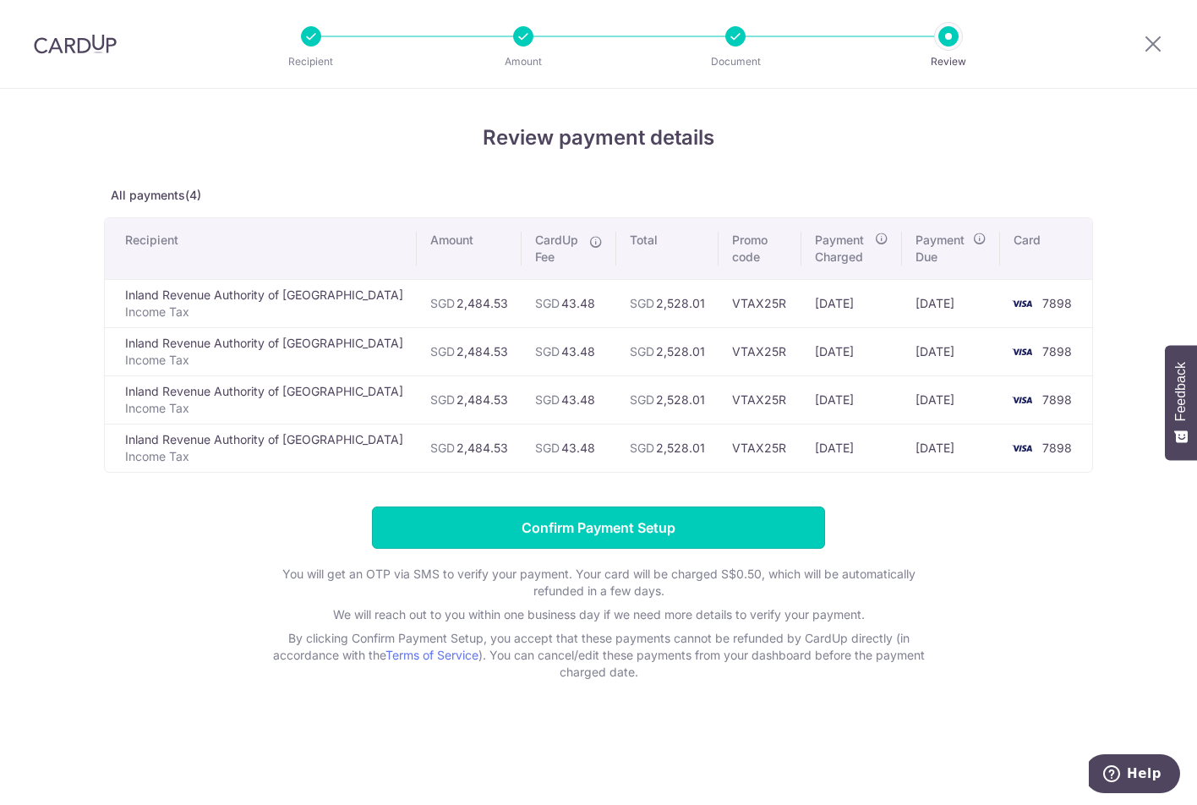
click at [735, 519] on input "Confirm Payment Setup" at bounding box center [598, 528] width 453 height 42
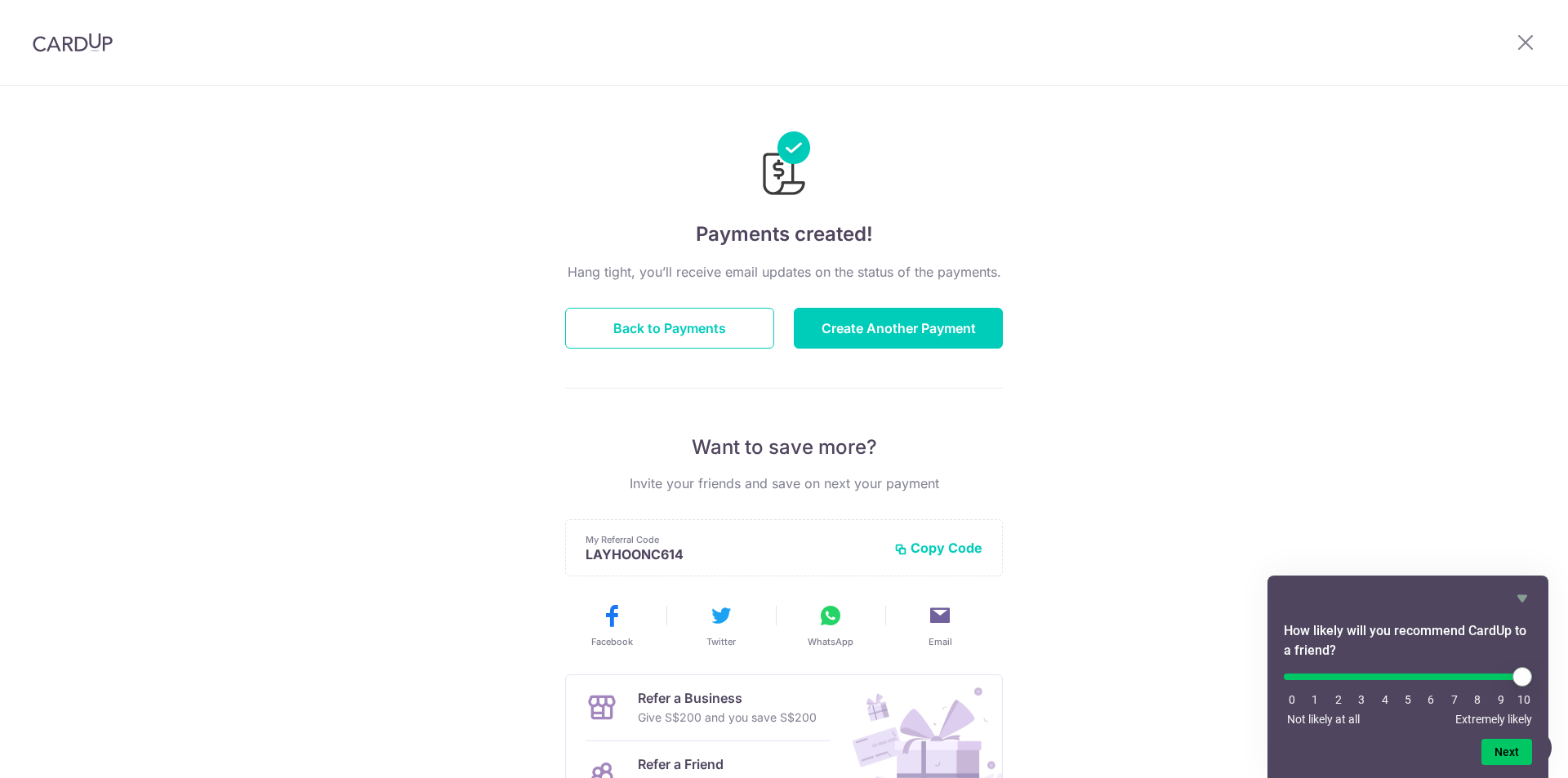
drag, startPoint x: 1298, startPoint y: 677, endPoint x: 1567, endPoint y: 694, distance: 269.5
type input "10"
click at [1531, 680] on input "range" at bounding box center [1407, 677] width 248 height 7
click at [1498, 751] on button "Next" at bounding box center [1506, 751] width 50 height 26
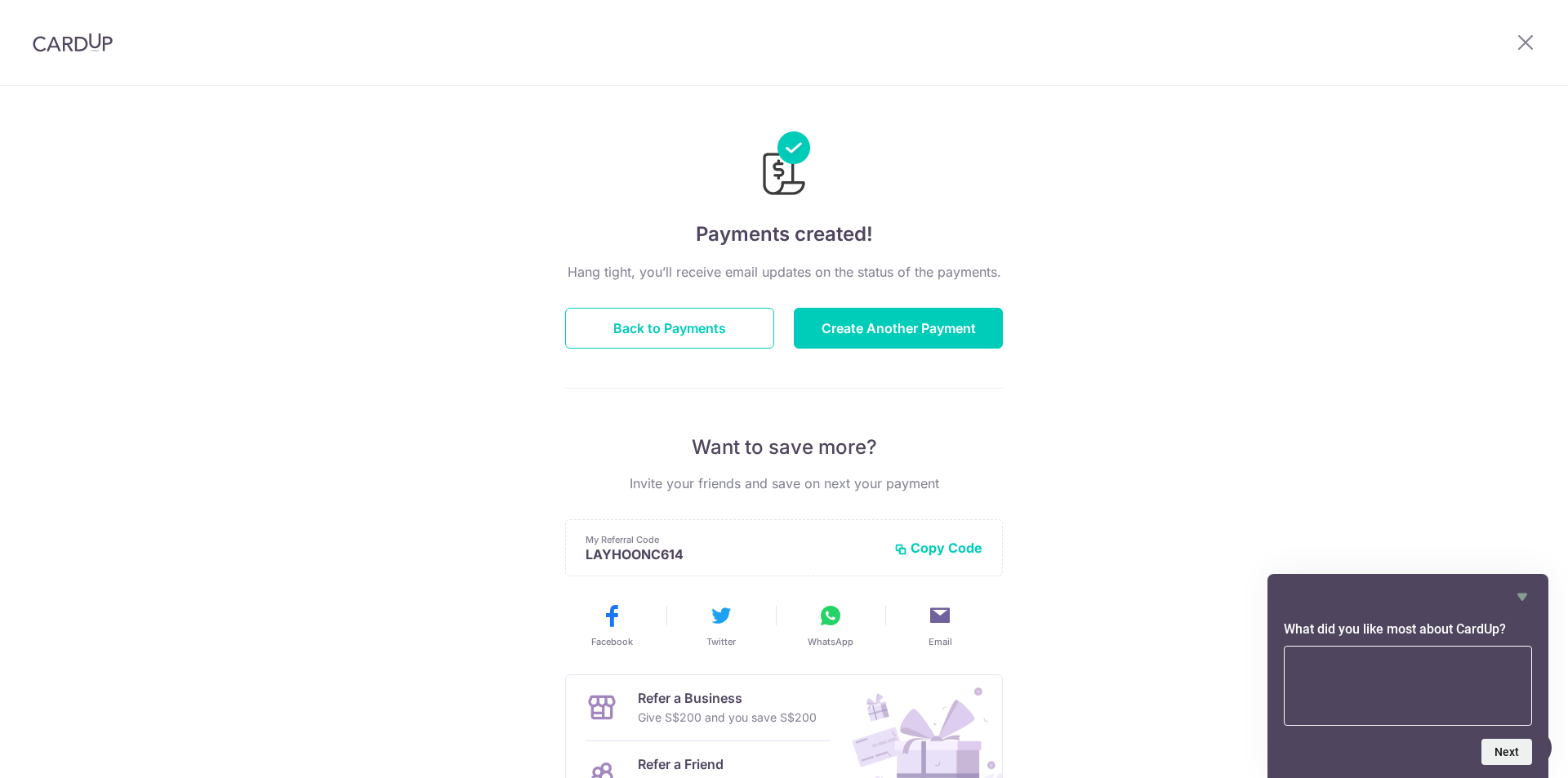
click at [1344, 464] on div "Payments created! Hang tight, you’ll receive email updates on the status of the…" at bounding box center [784, 521] width 1568 height 872
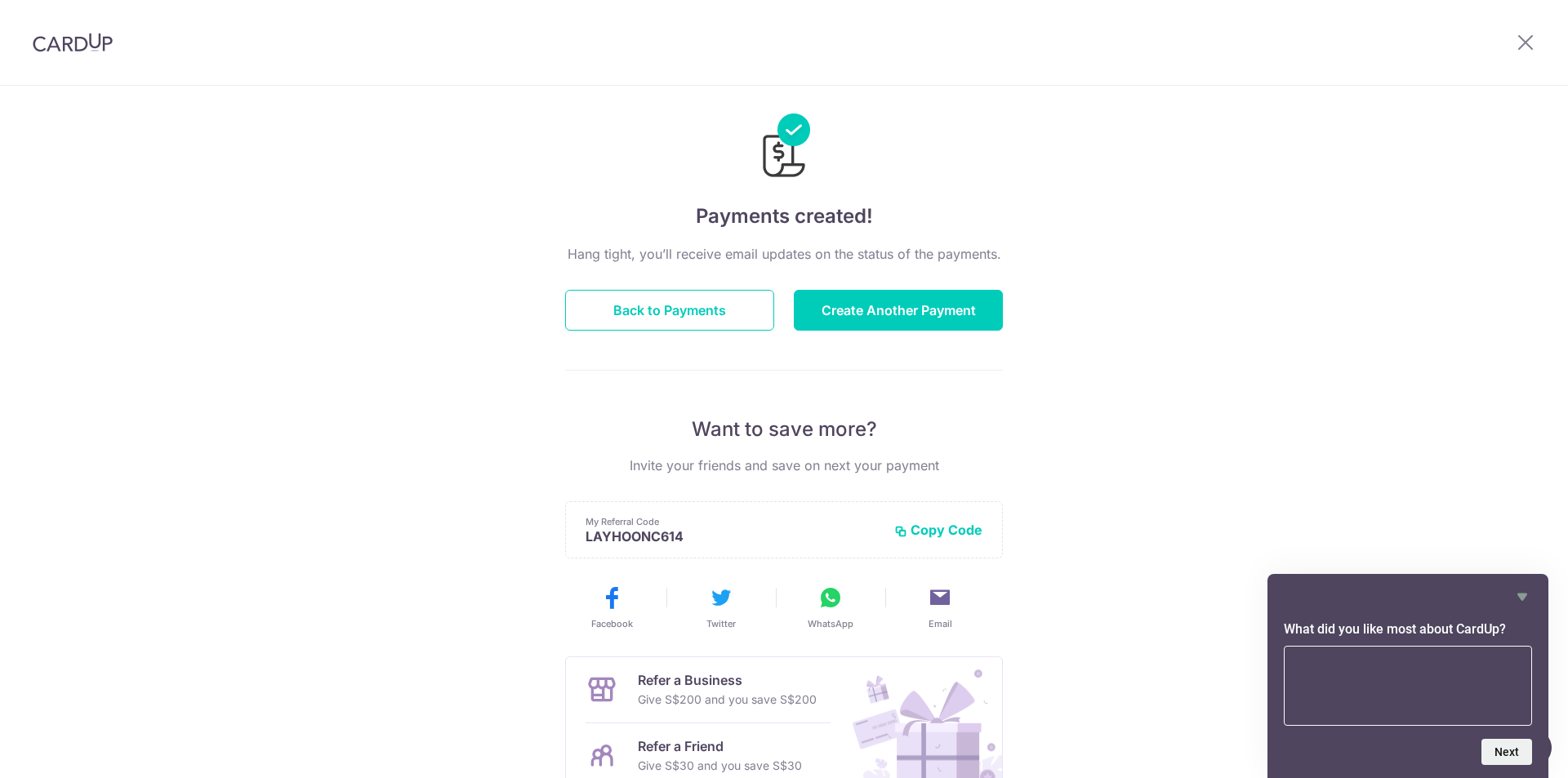
scroll to position [16, 0]
click at [637, 317] on button "Back to Payments" at bounding box center [669, 312] width 209 height 41
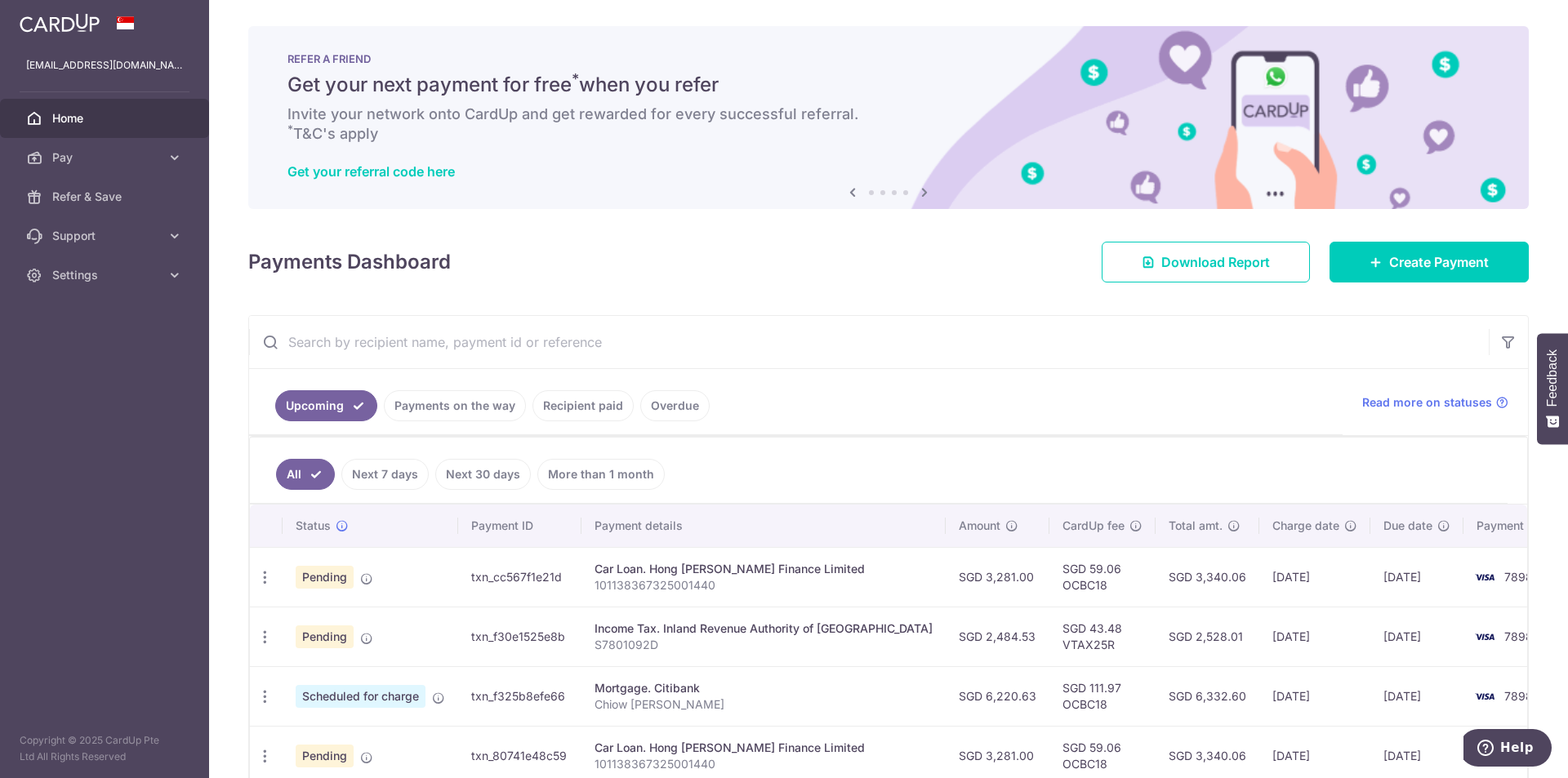
click at [63, 277] on span "Settings" at bounding box center [106, 275] width 108 height 16
click at [63, 353] on span "Logout" at bounding box center [106, 353] width 108 height 16
